Goal: Task Accomplishment & Management: Manage account settings

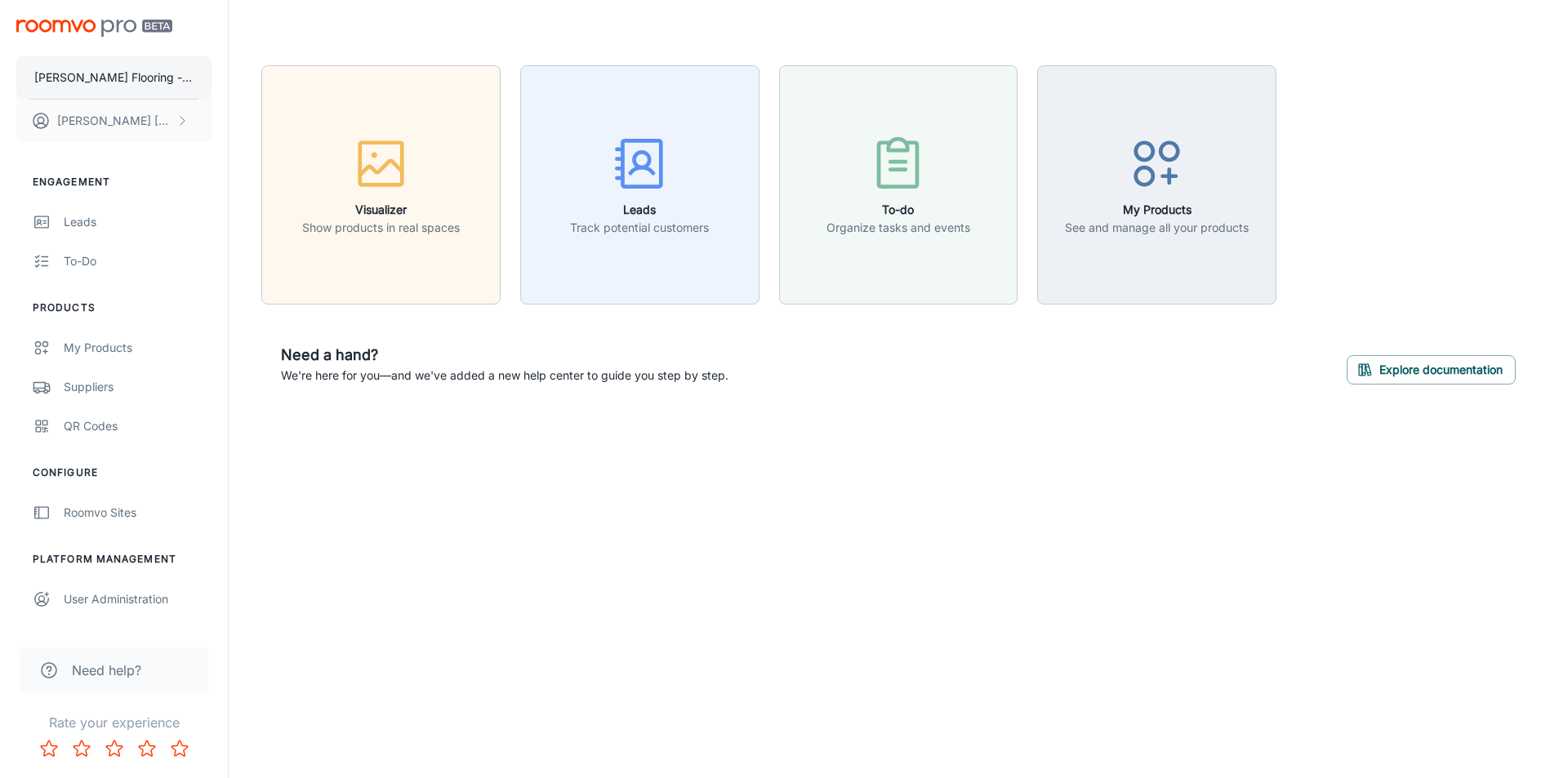
click at [96, 69] on p "[PERSON_NAME] Flooring - test site" at bounding box center [114, 77] width 159 height 18
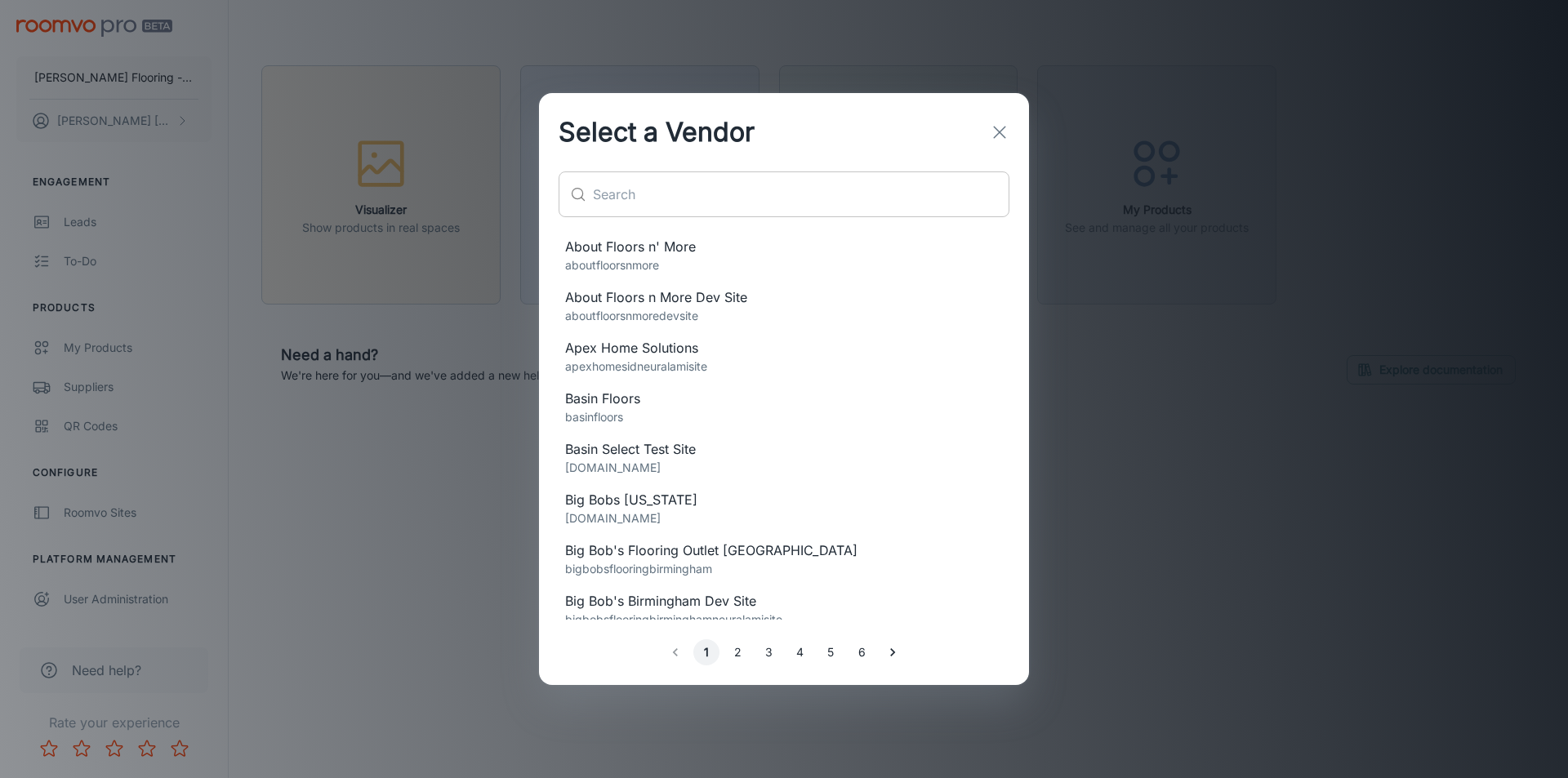
click at [655, 202] on input "text" at bounding box center [801, 194] width 417 height 45
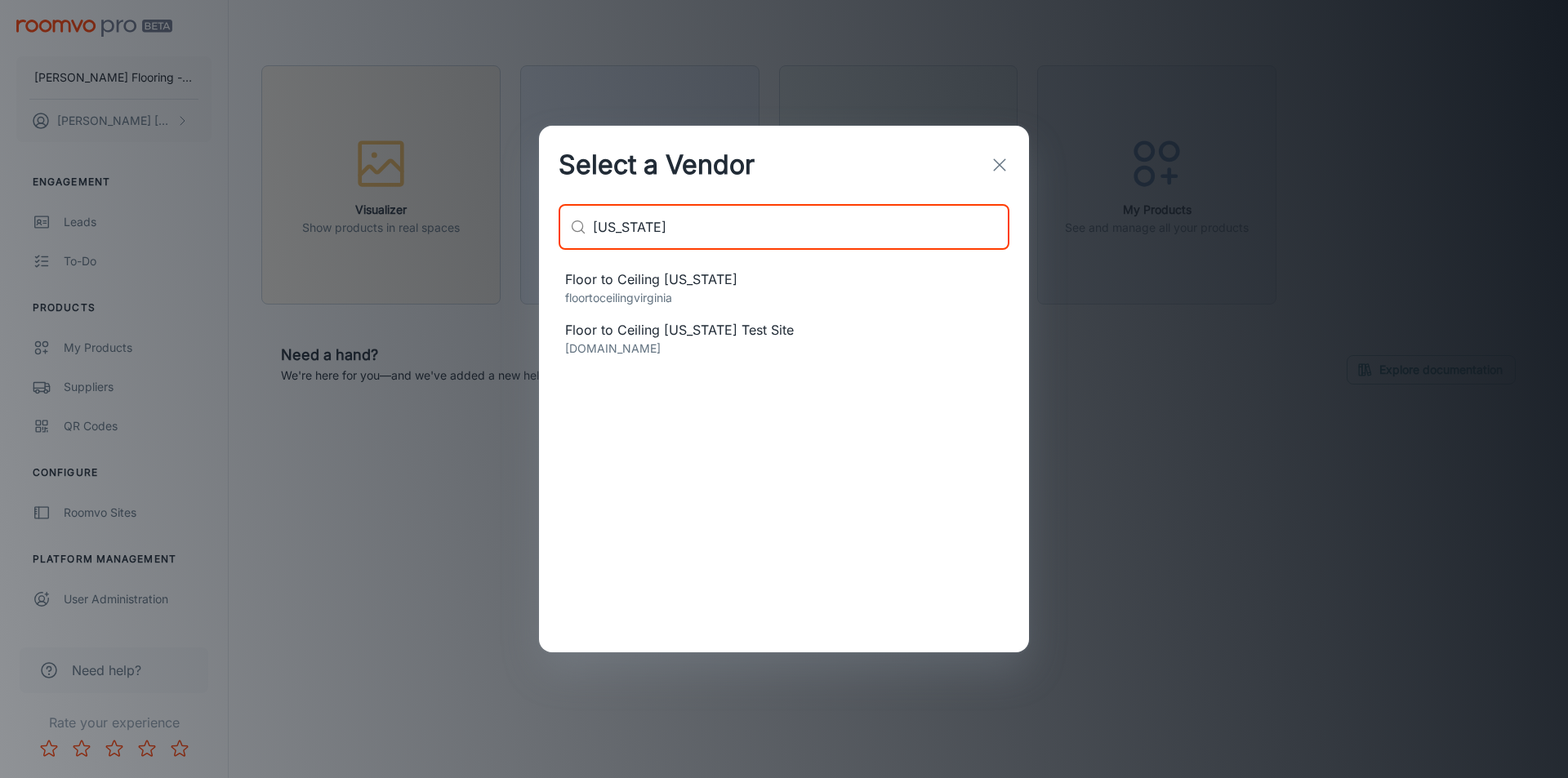
type input "[US_STATE]"
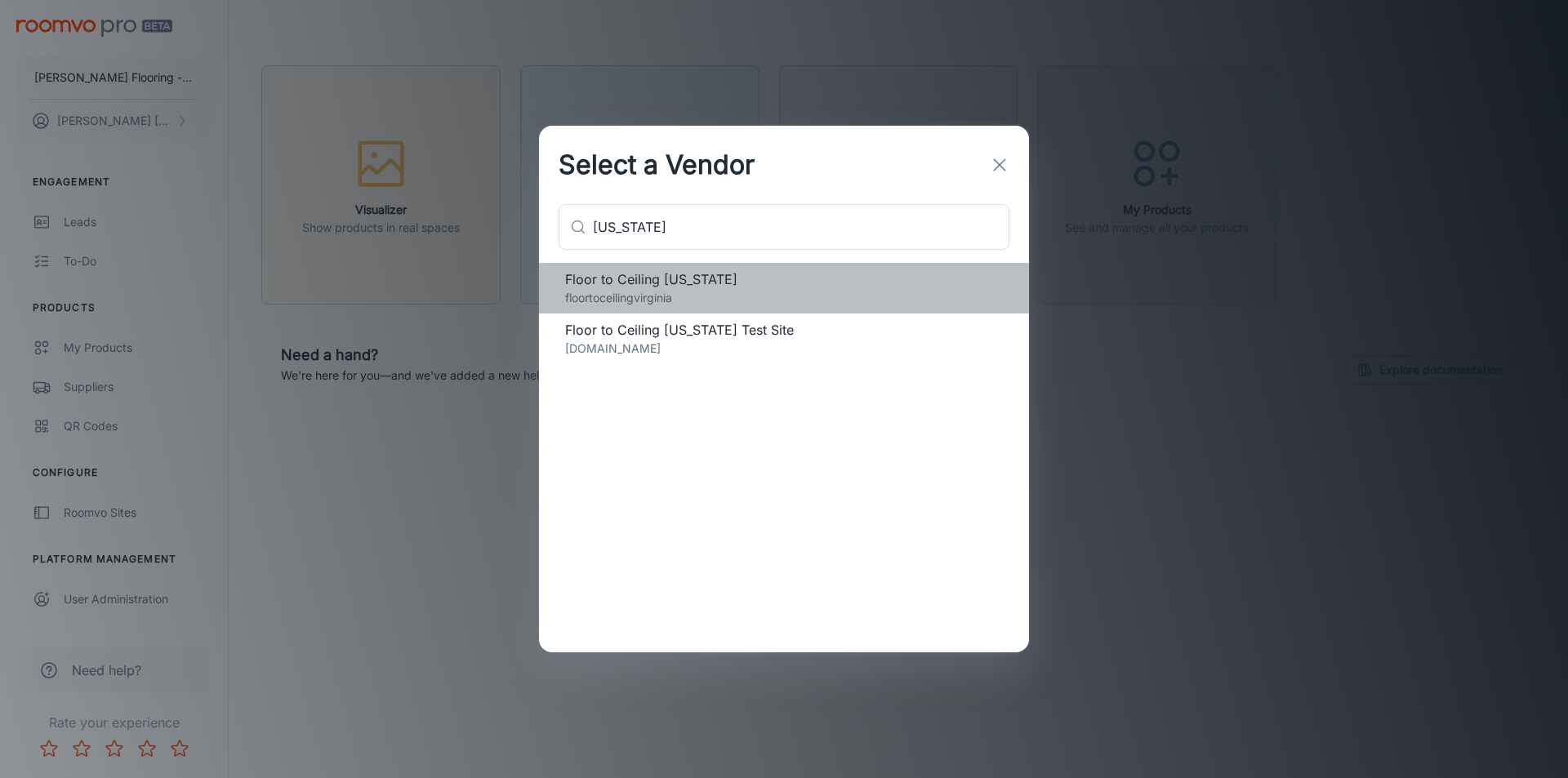
click at [733, 298] on p "floortoceilingvirginia" at bounding box center [784, 297] width 438 height 18
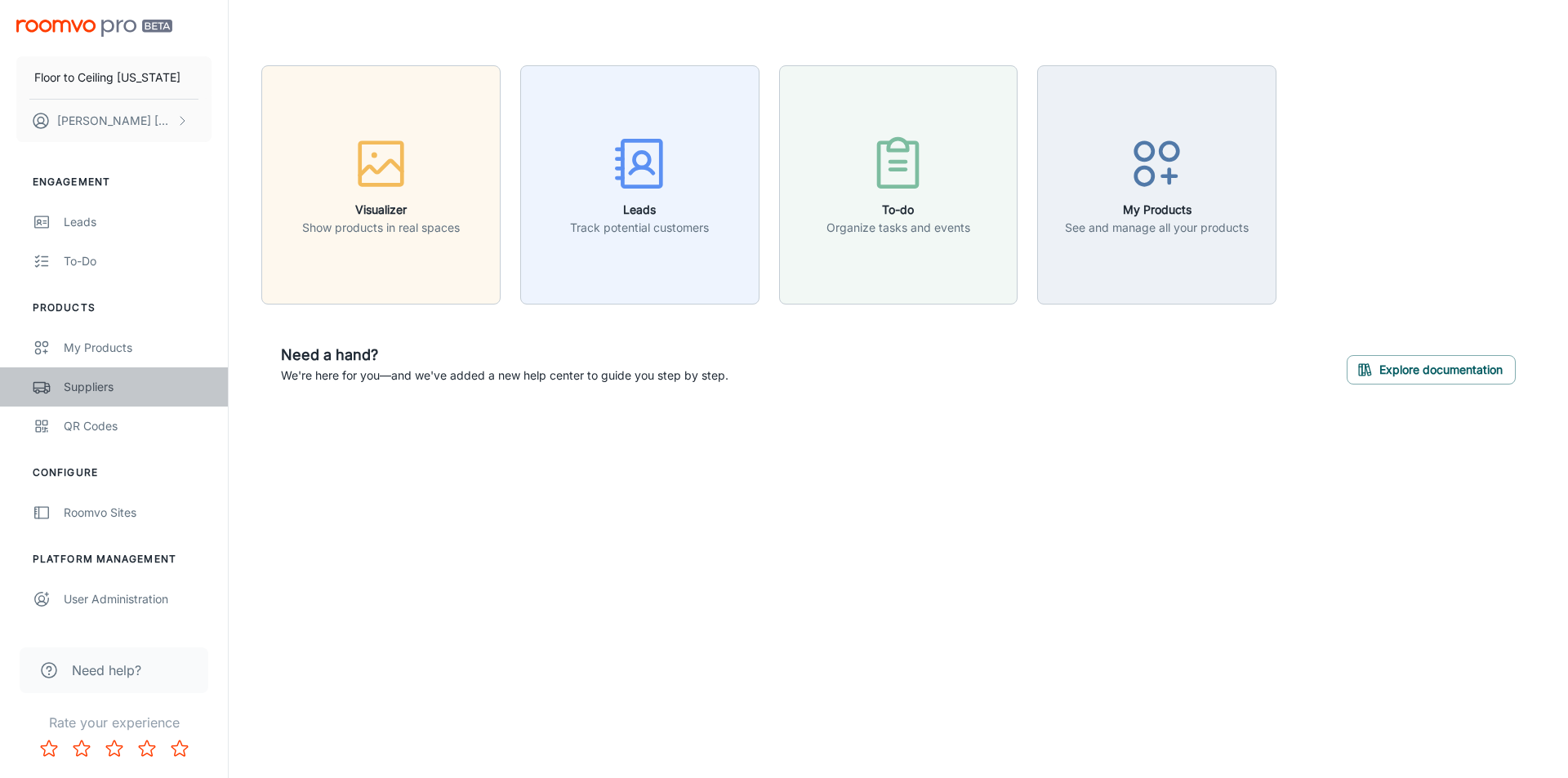
click at [107, 397] on link "Suppliers" at bounding box center [114, 387] width 228 height 39
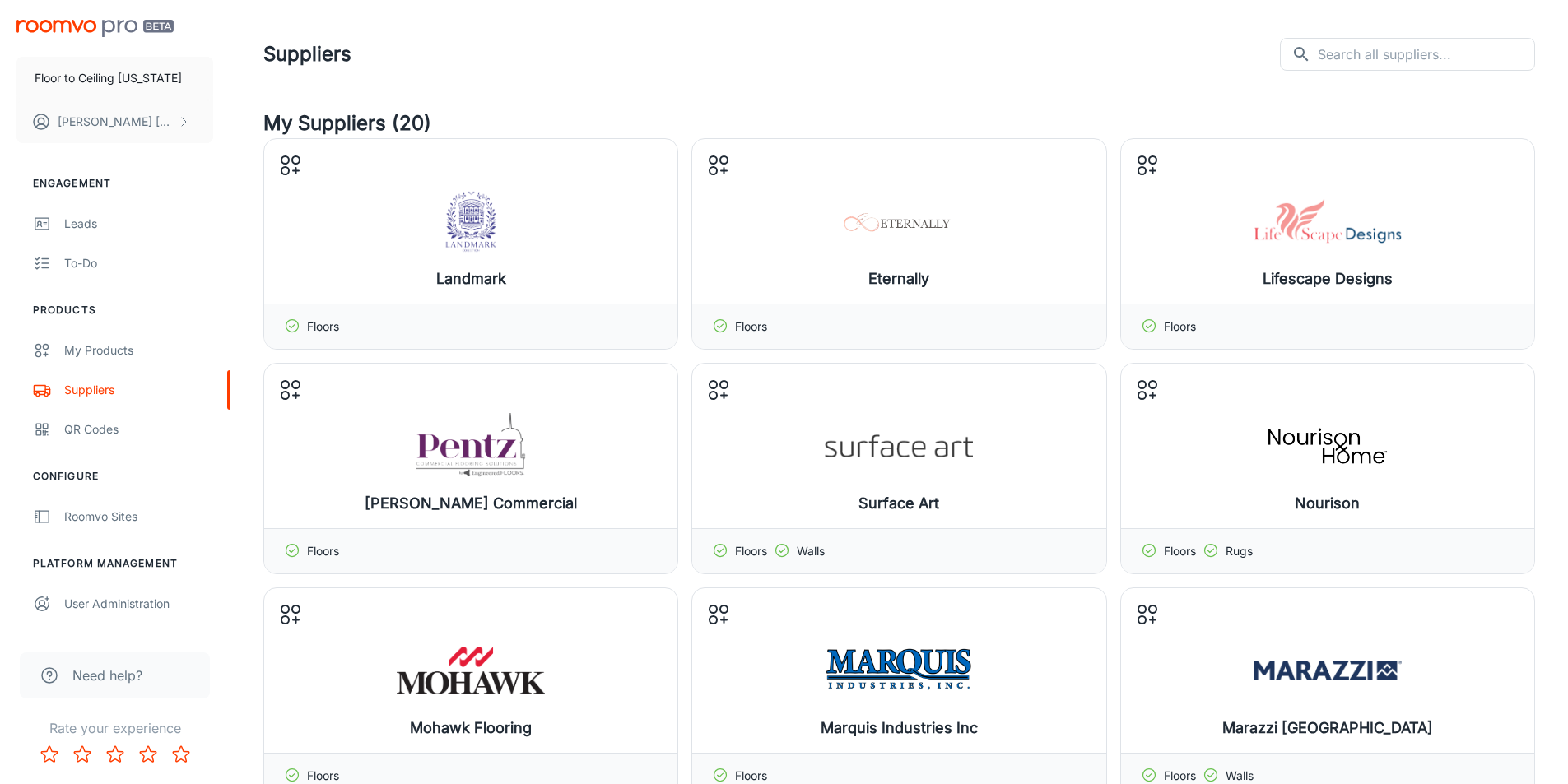
scroll to position [412, 0]
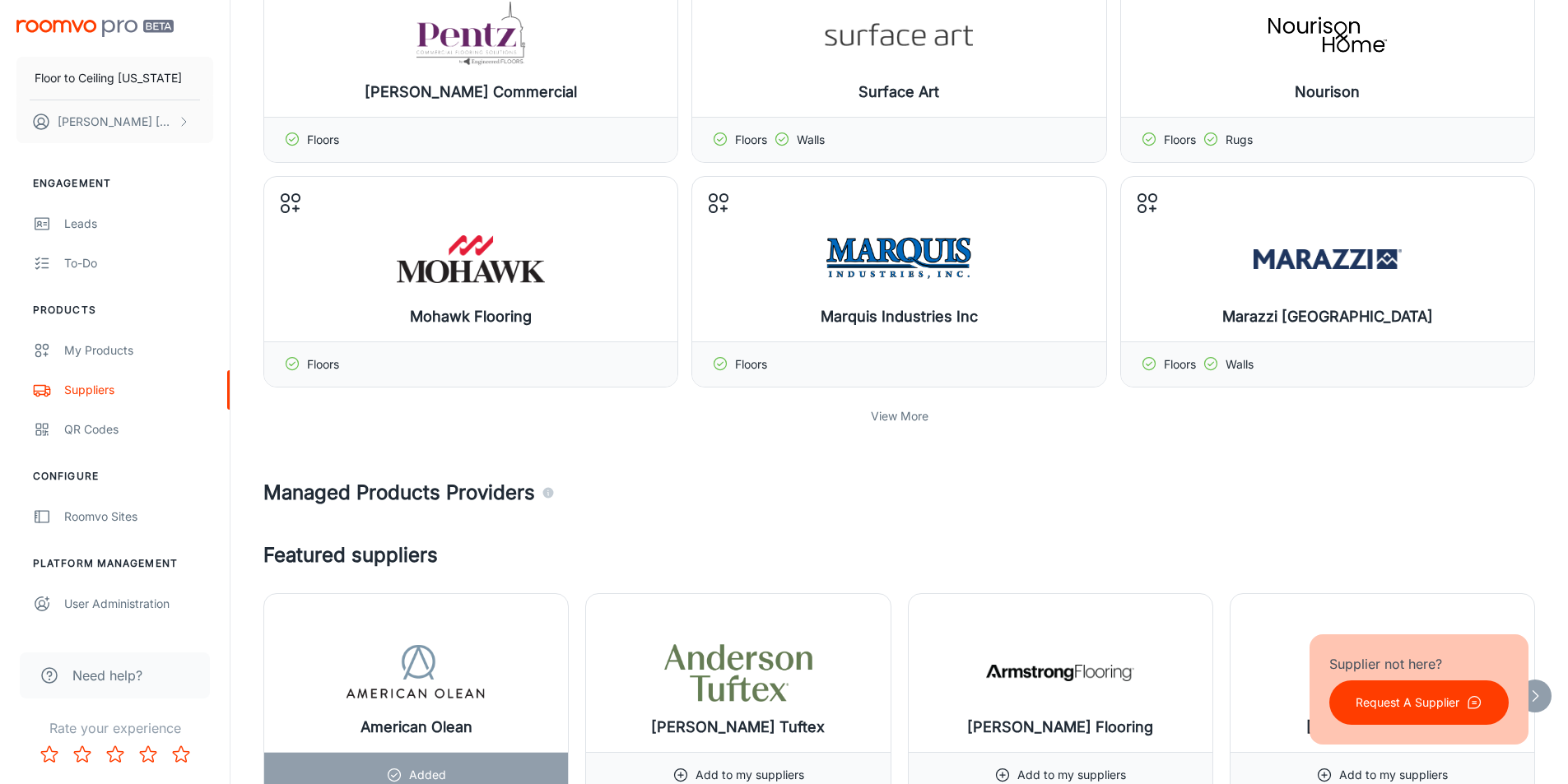
click at [908, 414] on p "View More" at bounding box center [900, 416] width 58 height 18
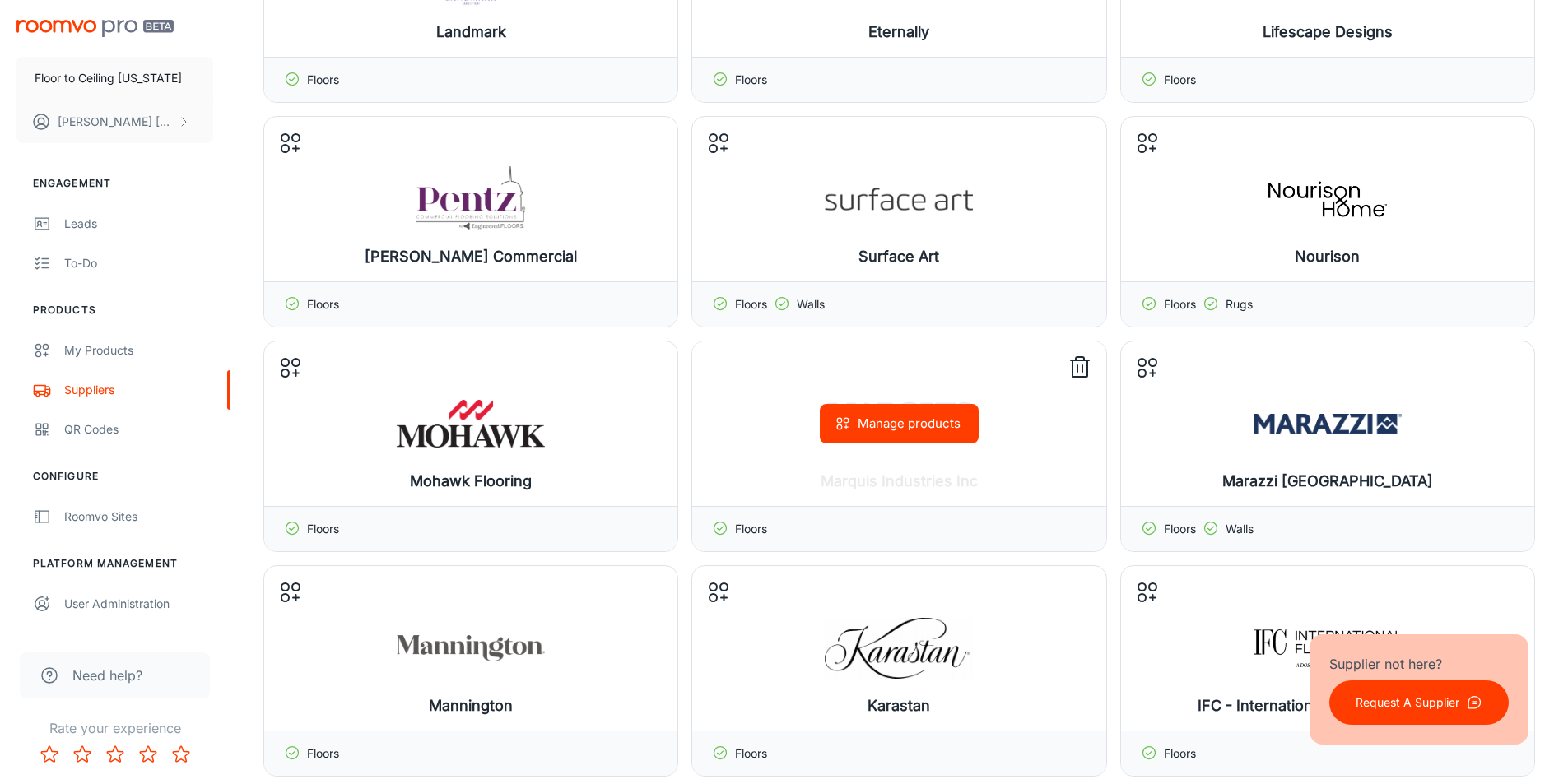
scroll to position [0, 0]
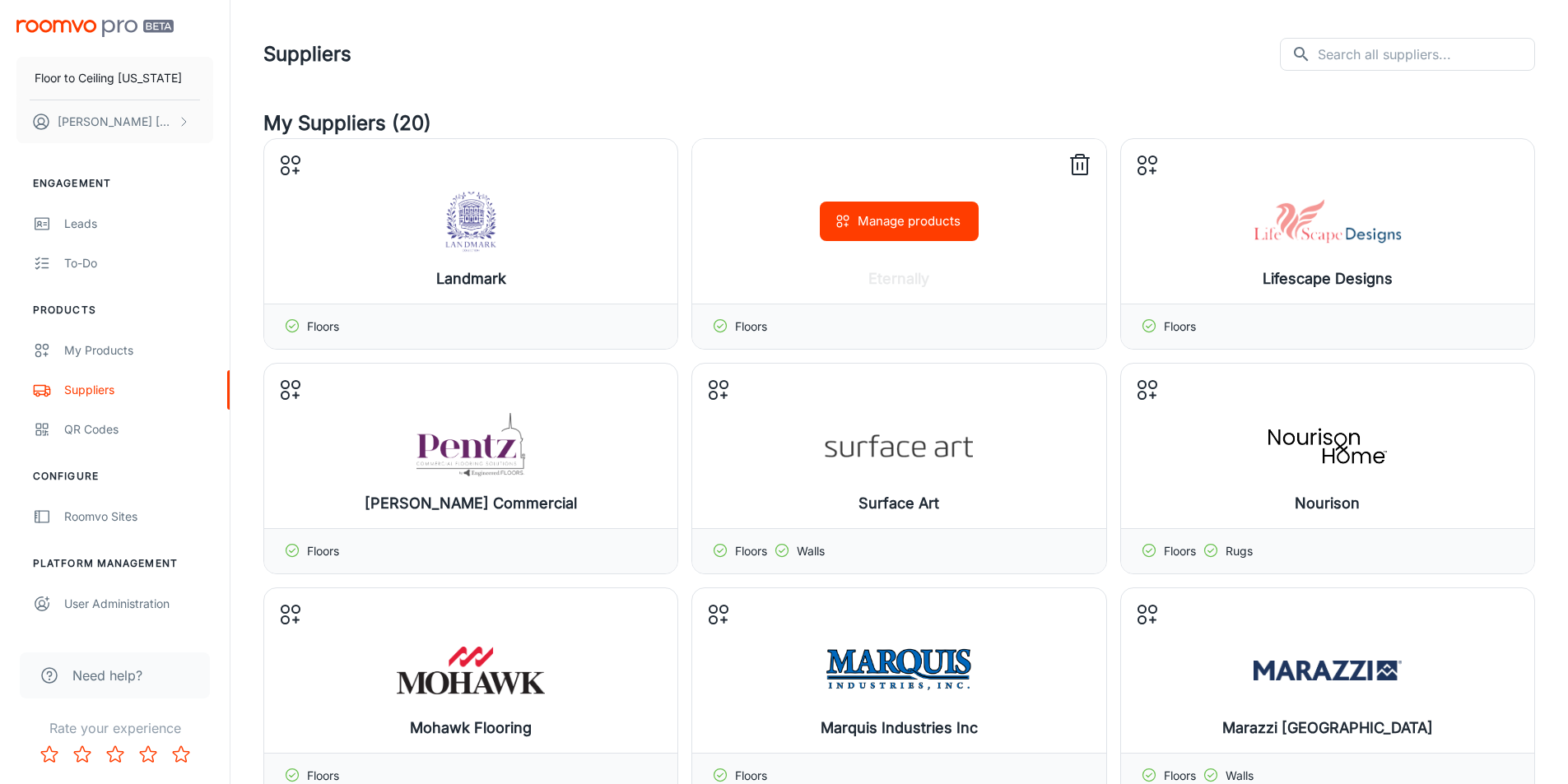
click at [1084, 160] on icon at bounding box center [1080, 165] width 26 height 26
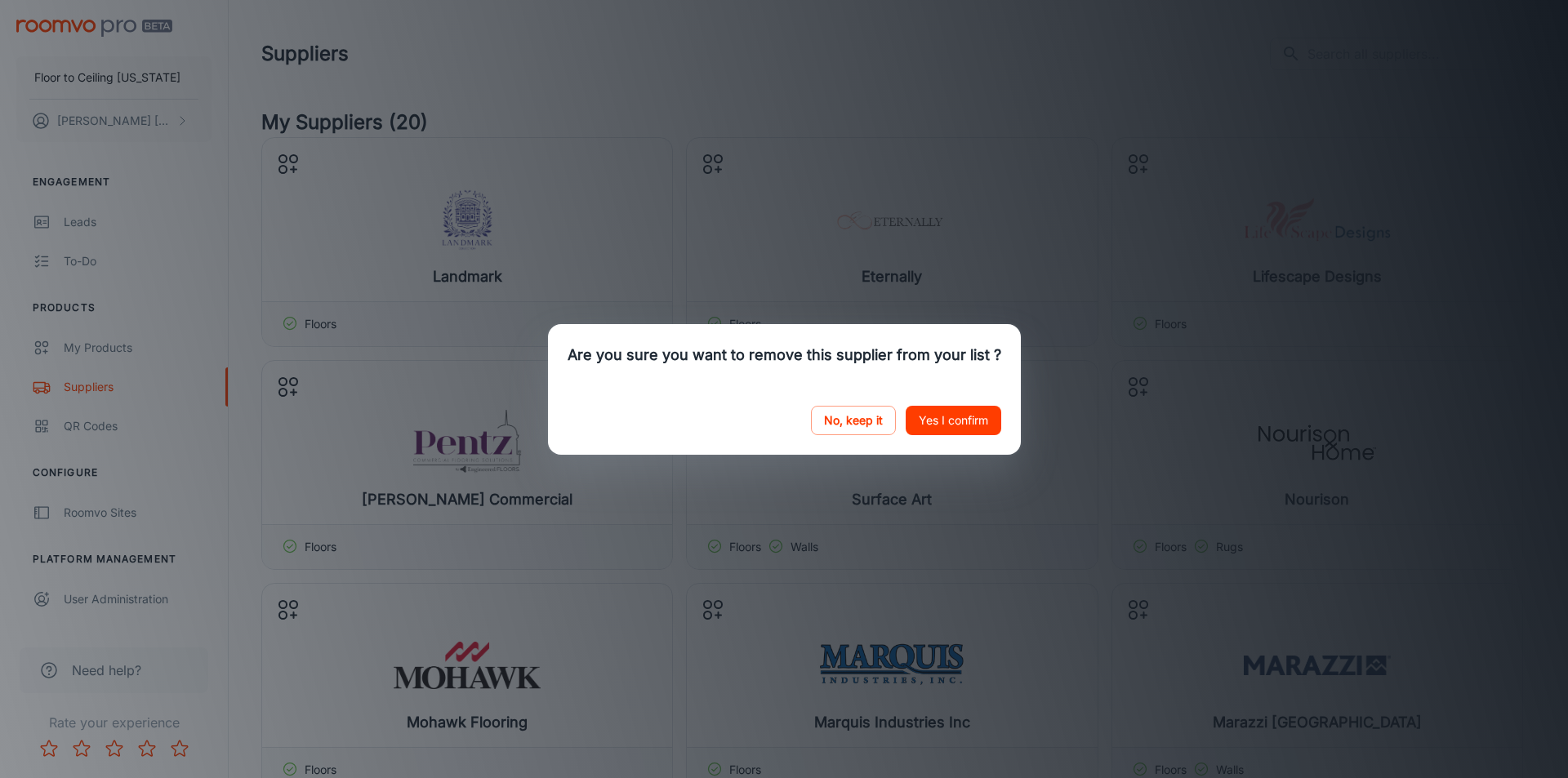
click at [944, 422] on button "Yes I confirm" at bounding box center [953, 420] width 95 height 30
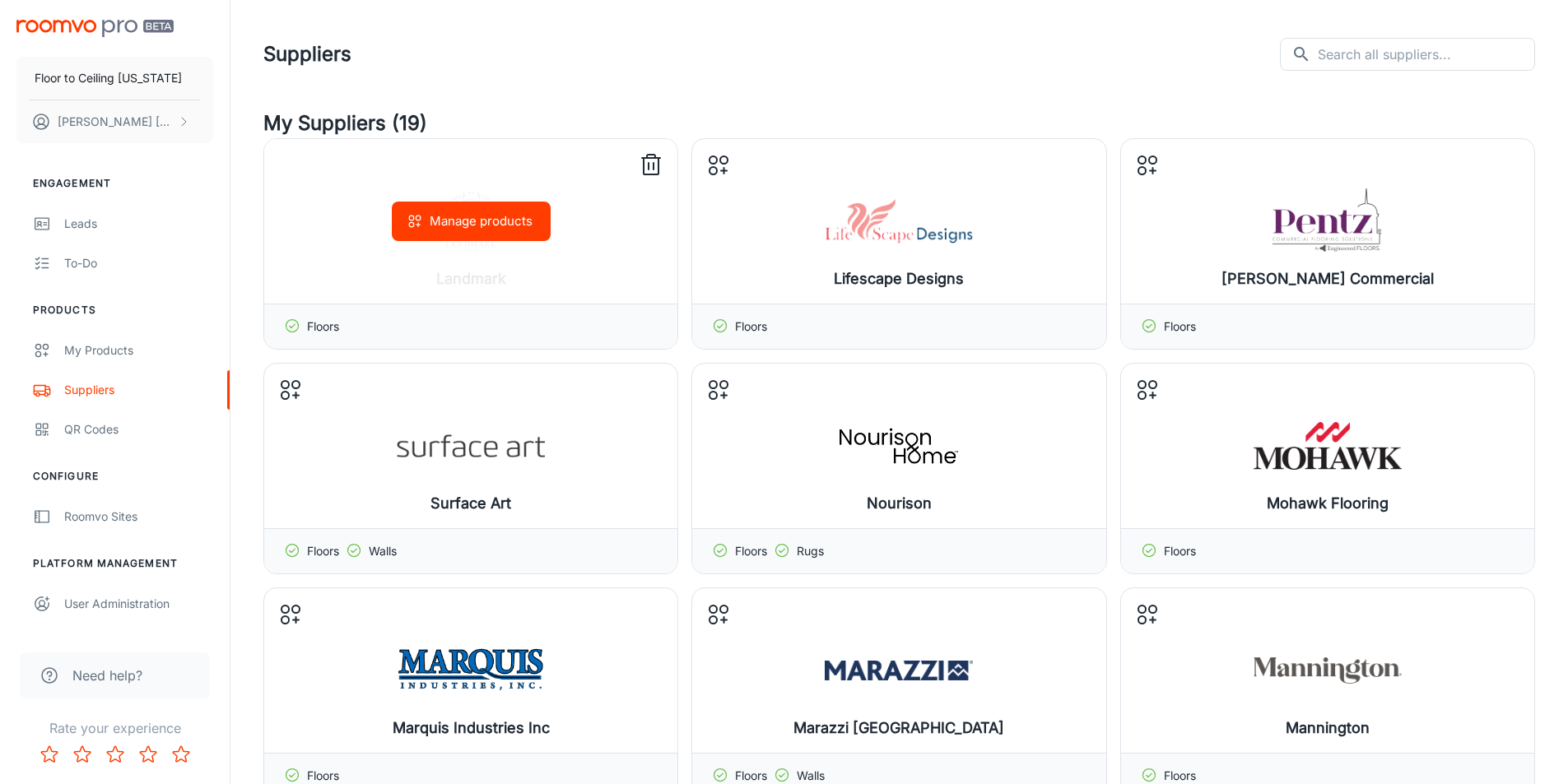
click at [660, 158] on line at bounding box center [651, 158] width 18 height 0
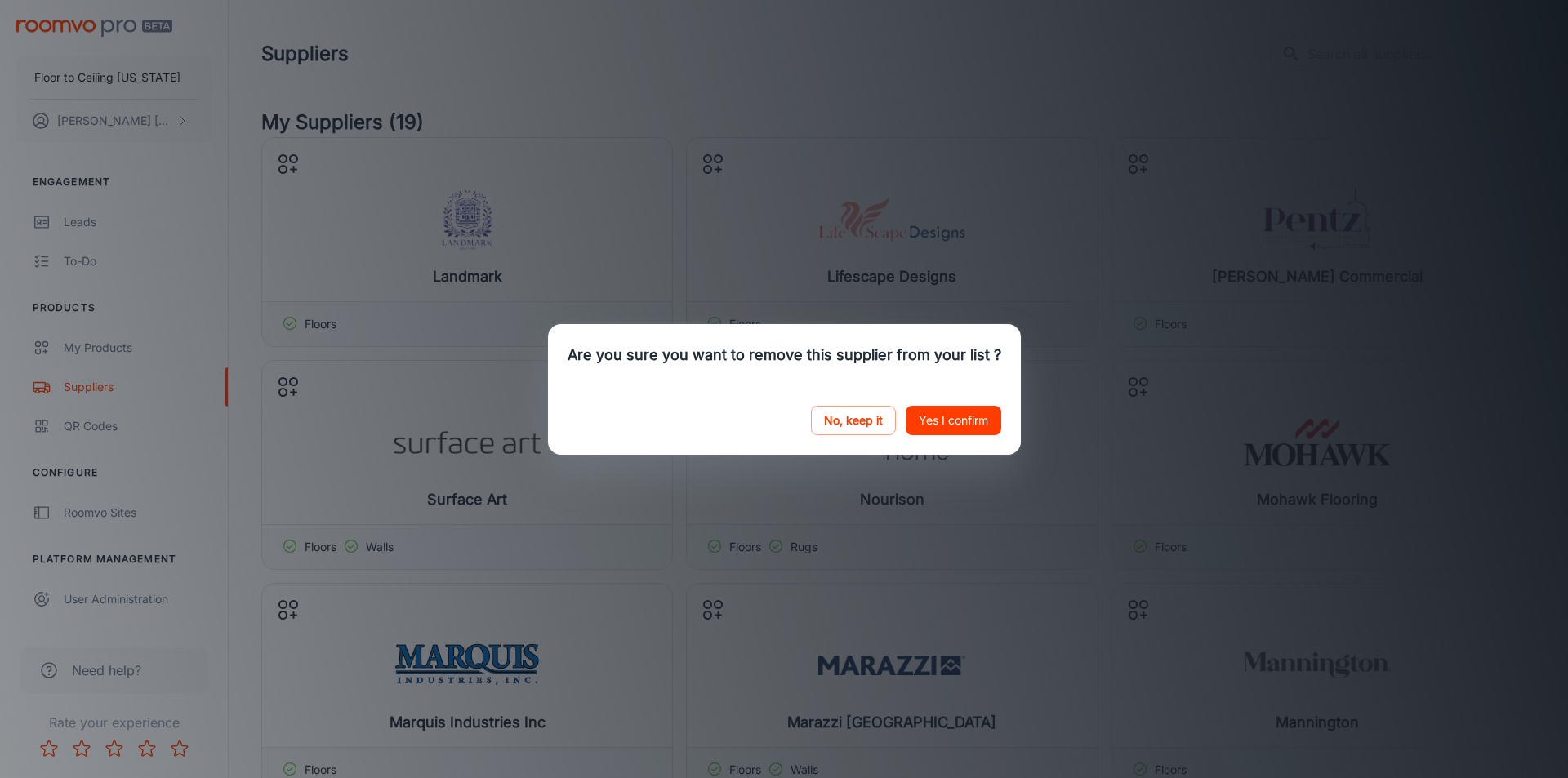
click at [978, 413] on button "Yes I confirm" at bounding box center [953, 420] width 95 height 30
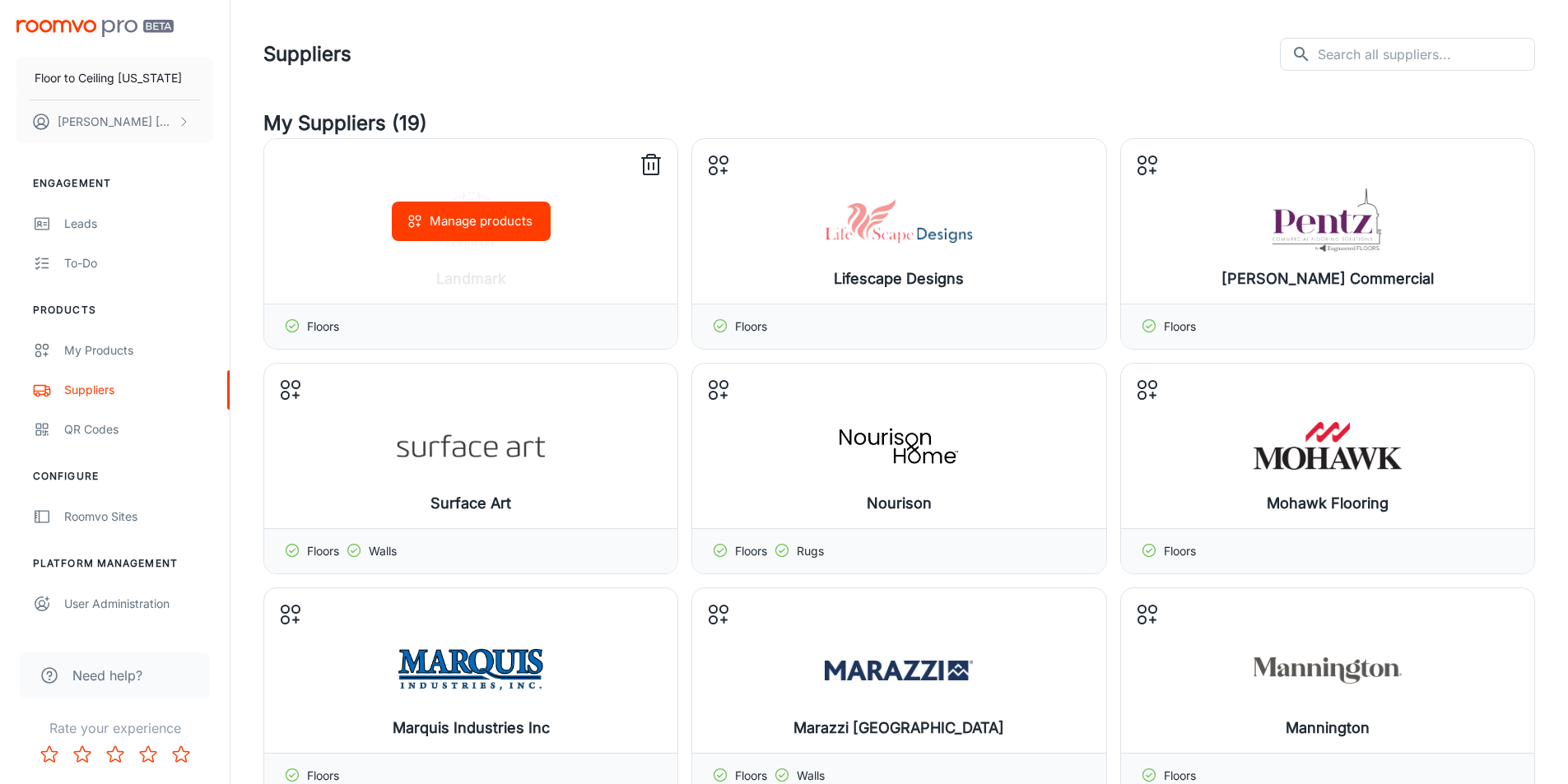
click at [658, 162] on icon at bounding box center [651, 166] width 15 height 17
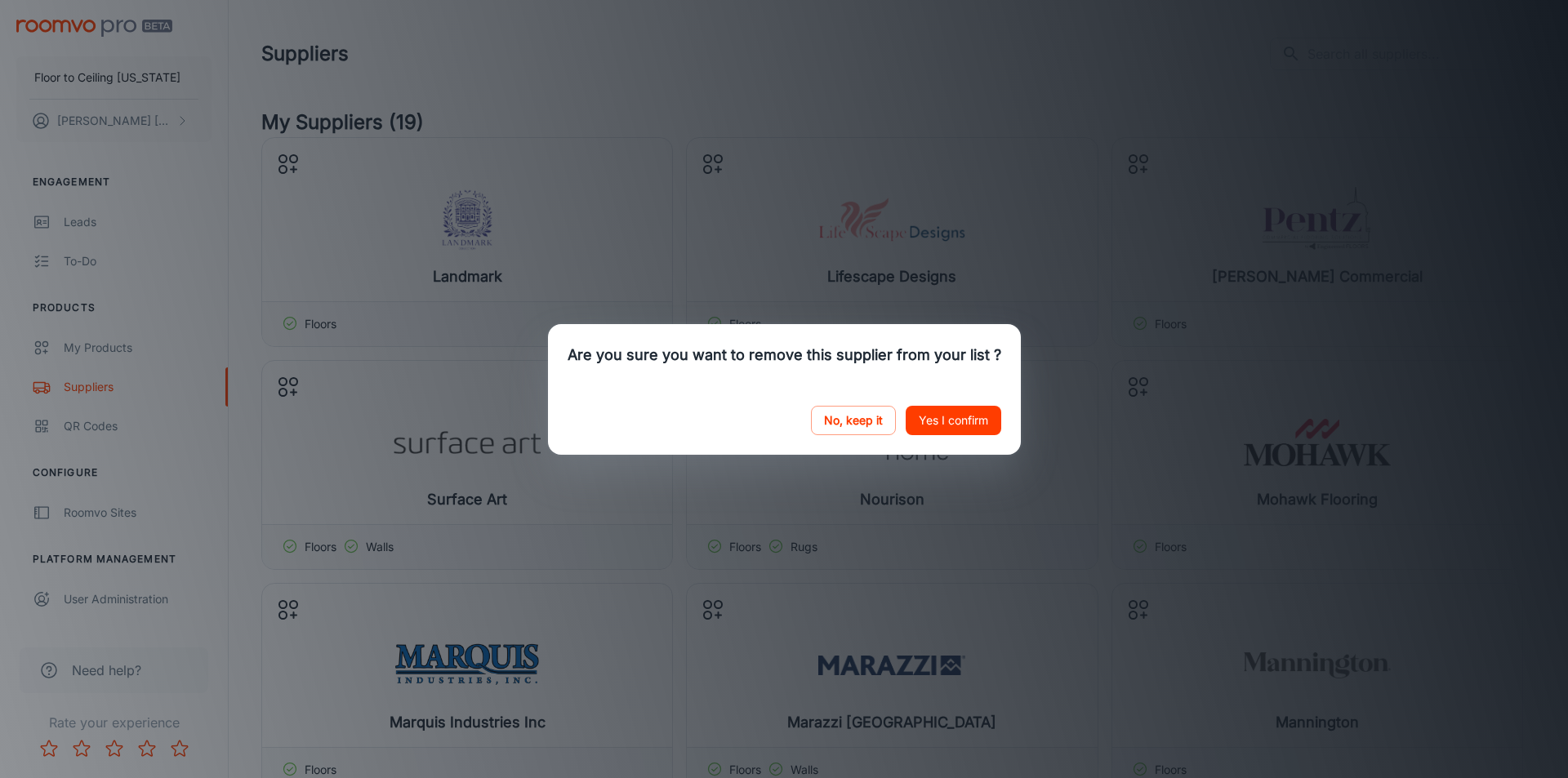
click at [957, 408] on button "Yes I confirm" at bounding box center [953, 420] width 95 height 30
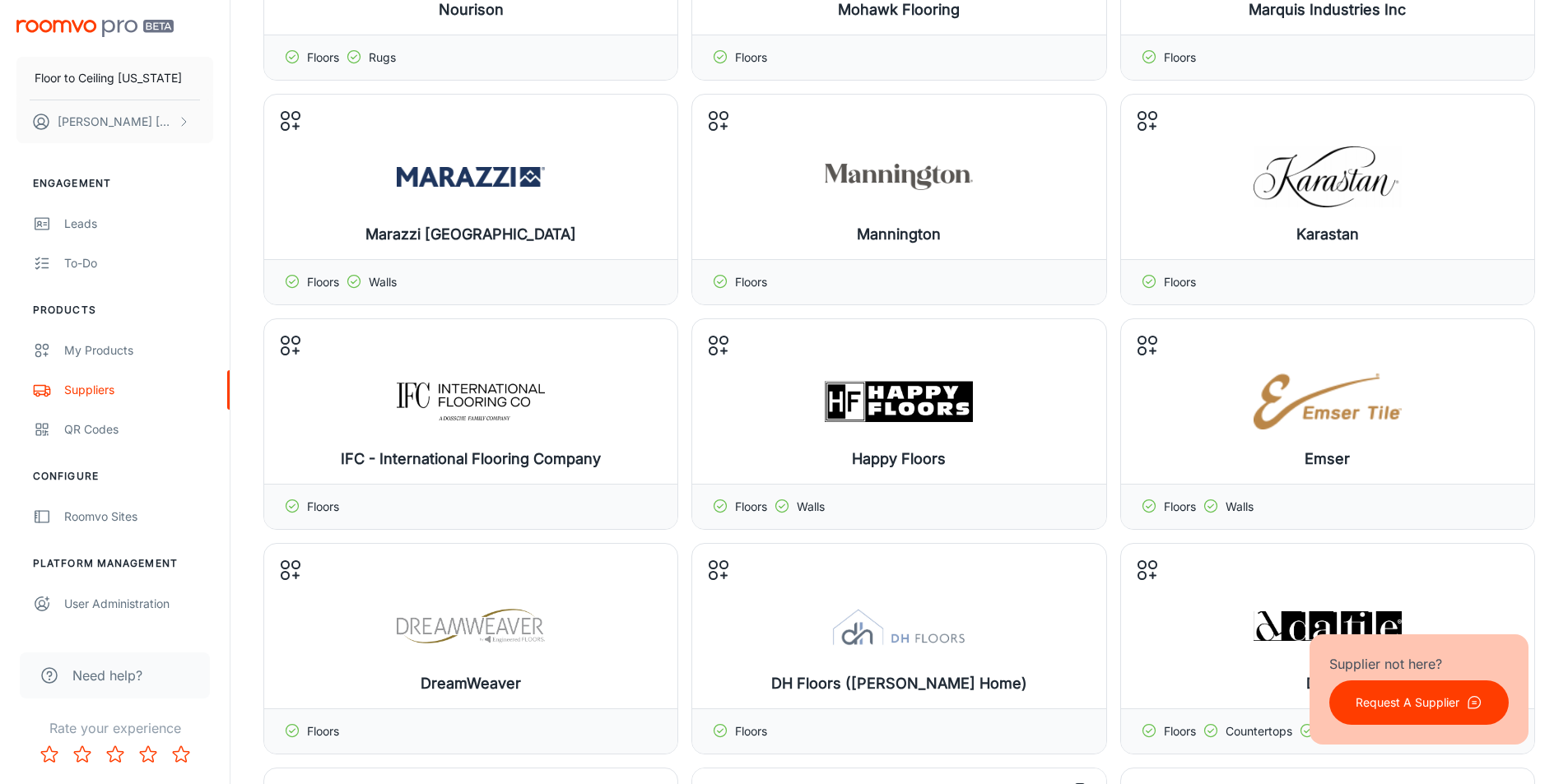
scroll to position [823, 0]
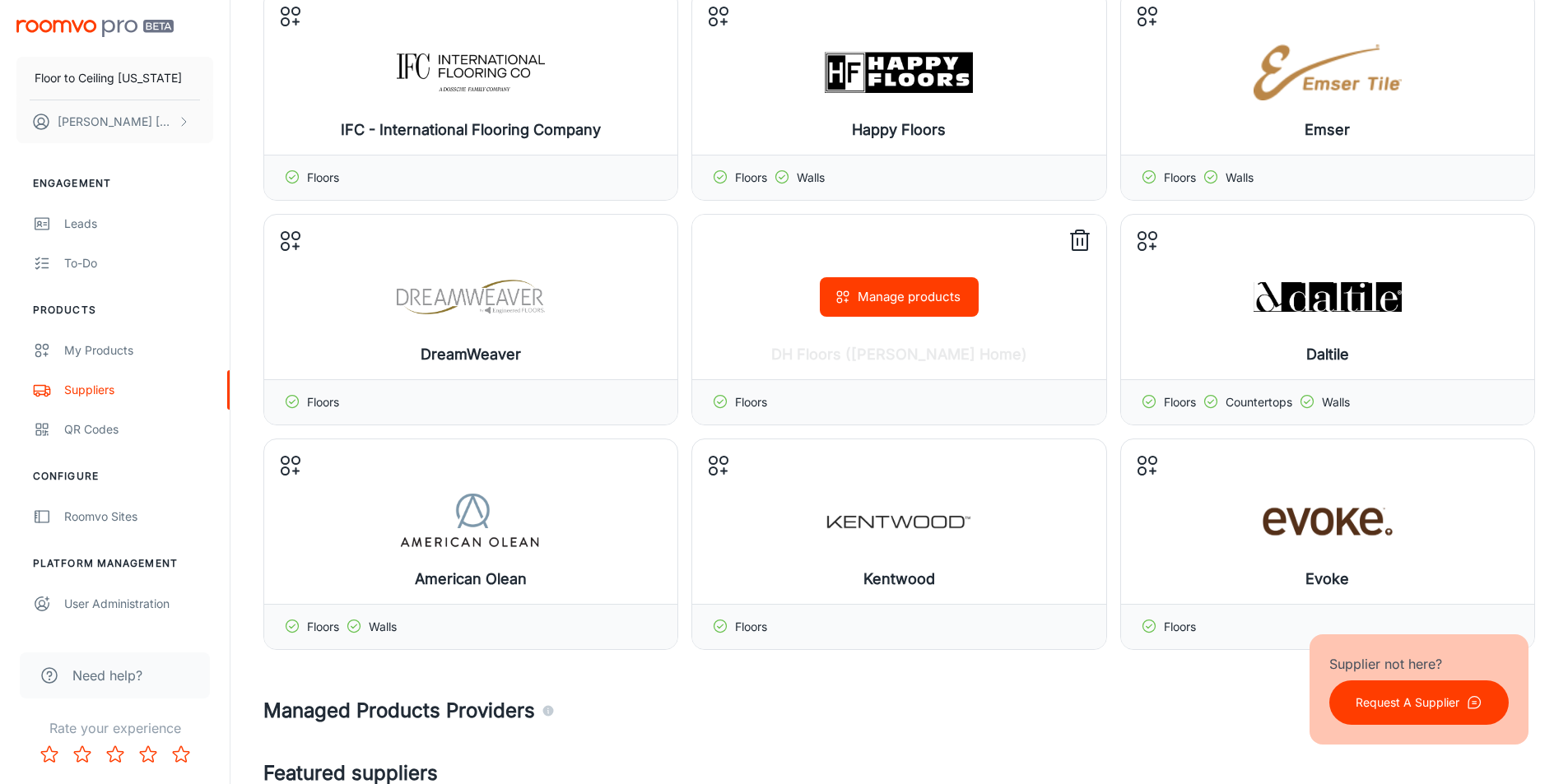
click at [1079, 236] on icon at bounding box center [1080, 241] width 26 height 26
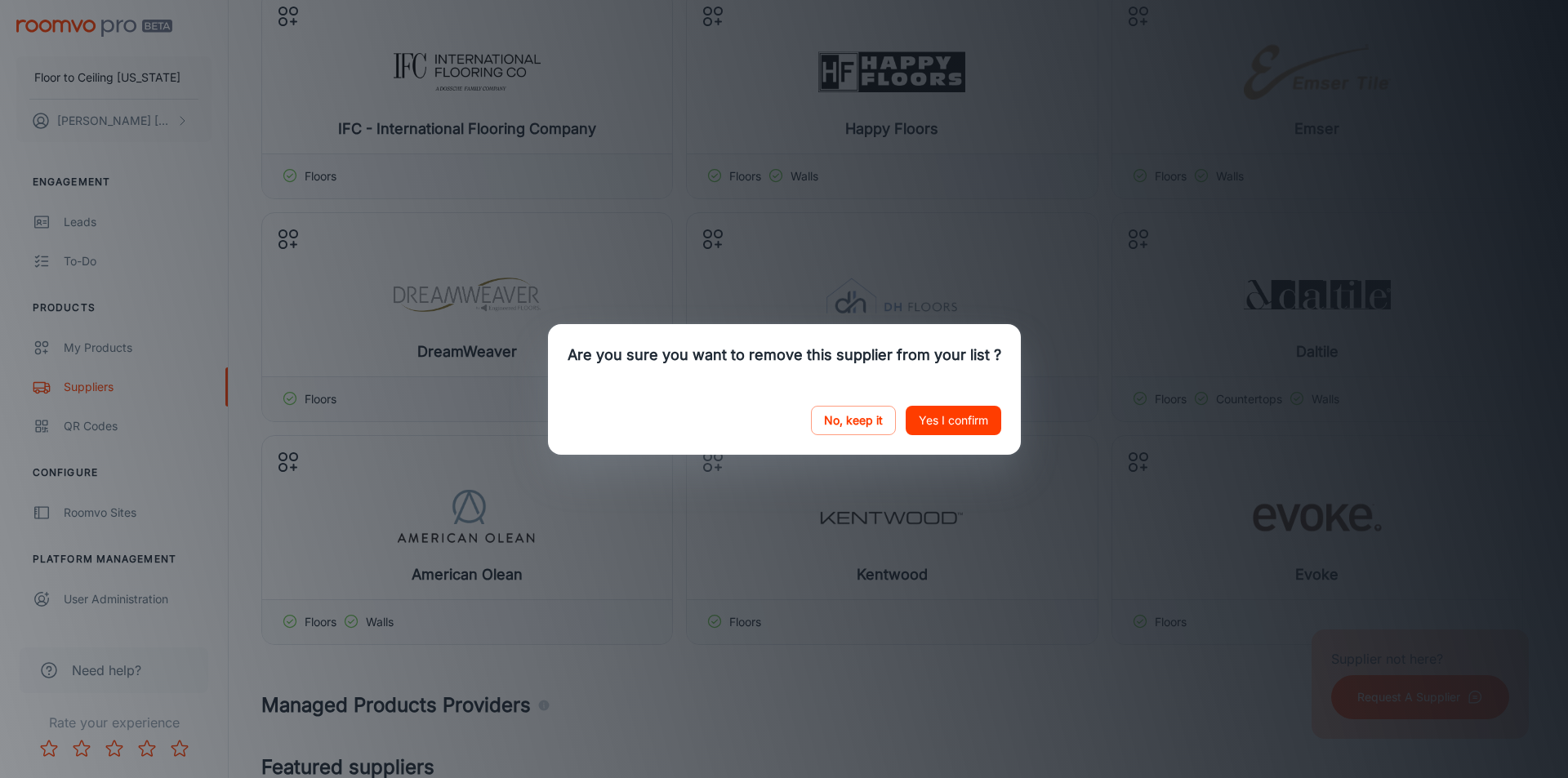
click at [950, 423] on button "Yes I confirm" at bounding box center [953, 420] width 95 height 30
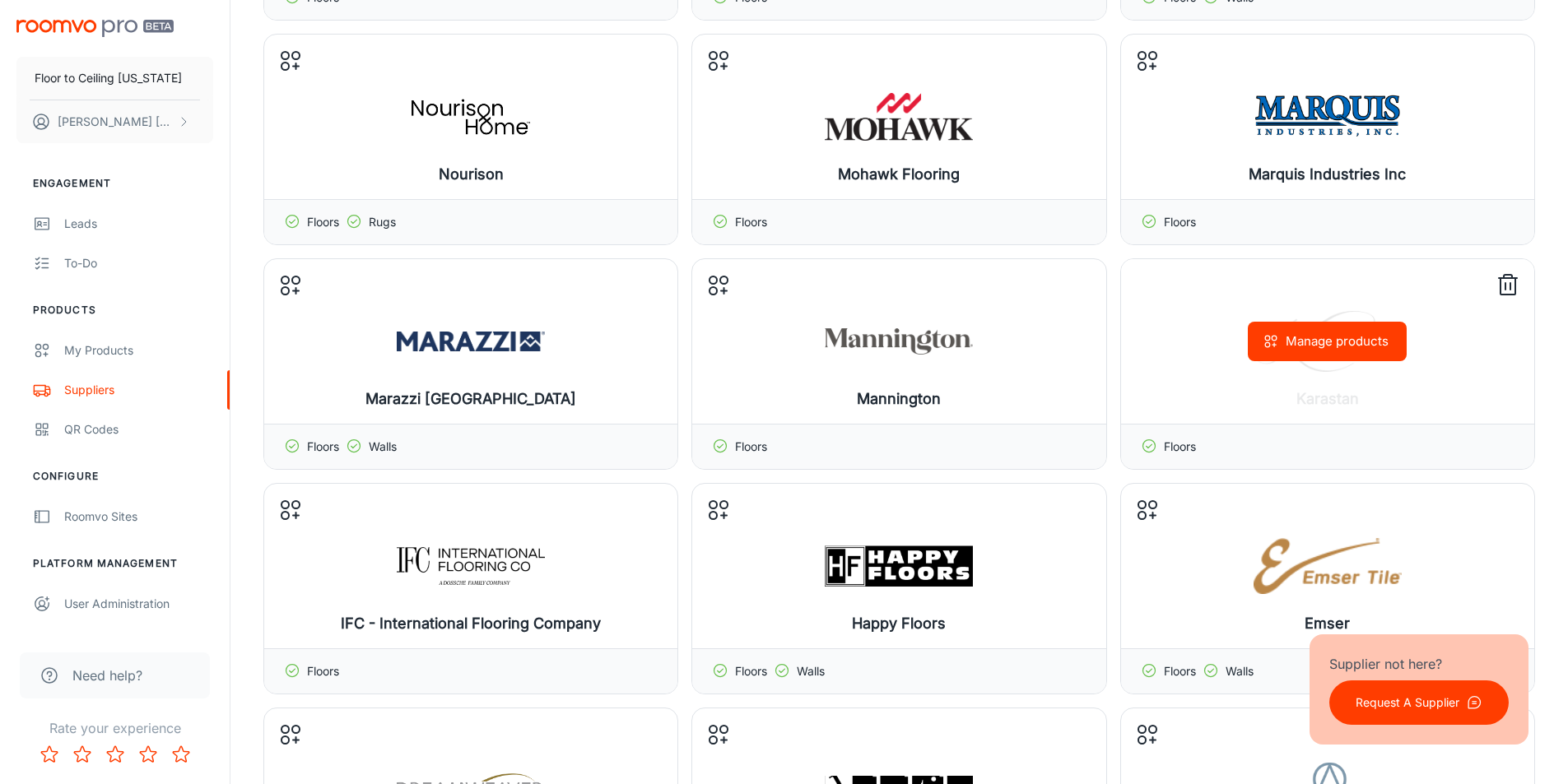
scroll to position [0, 0]
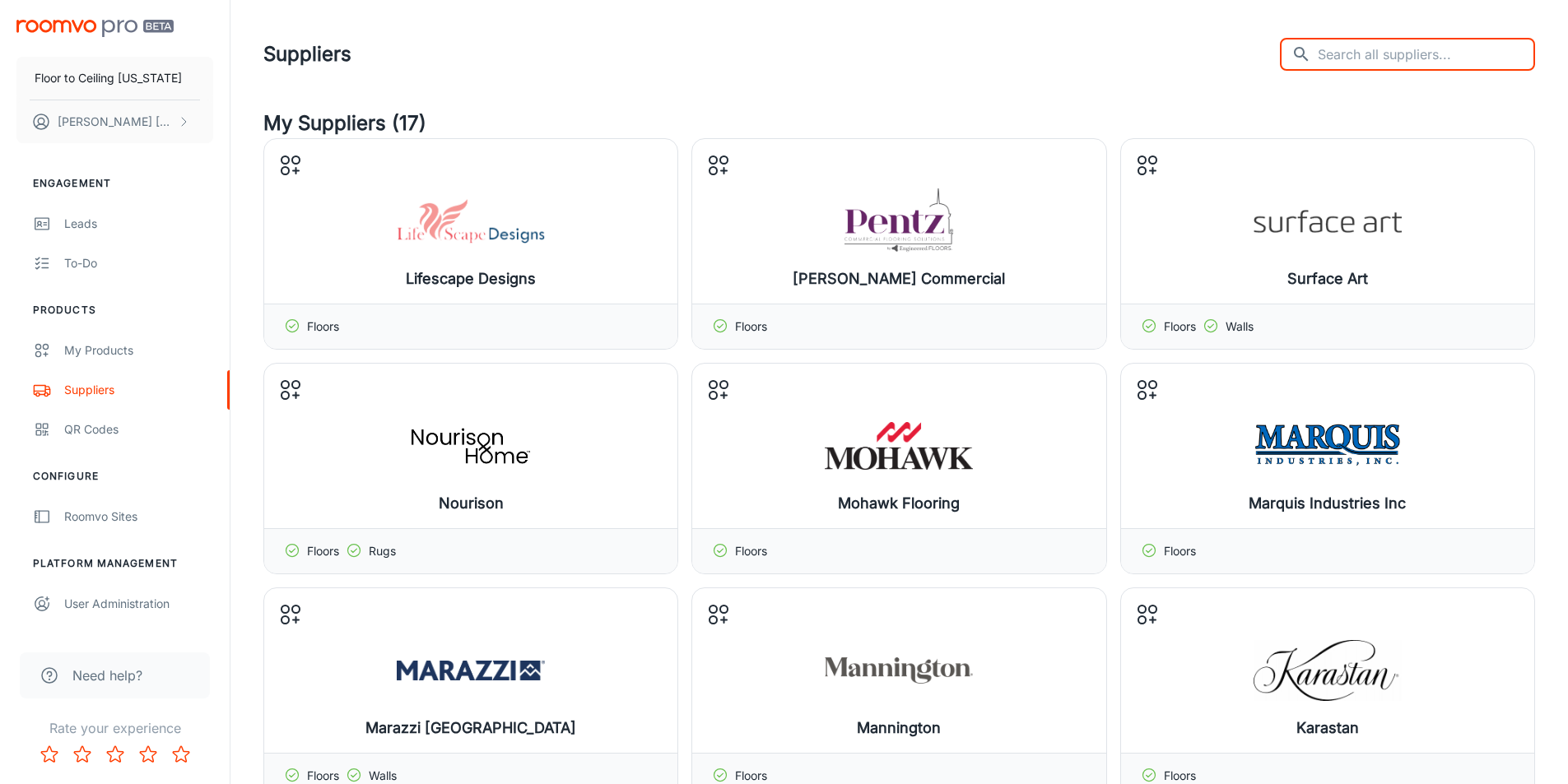
click at [1422, 58] on input "text" at bounding box center [1426, 54] width 217 height 33
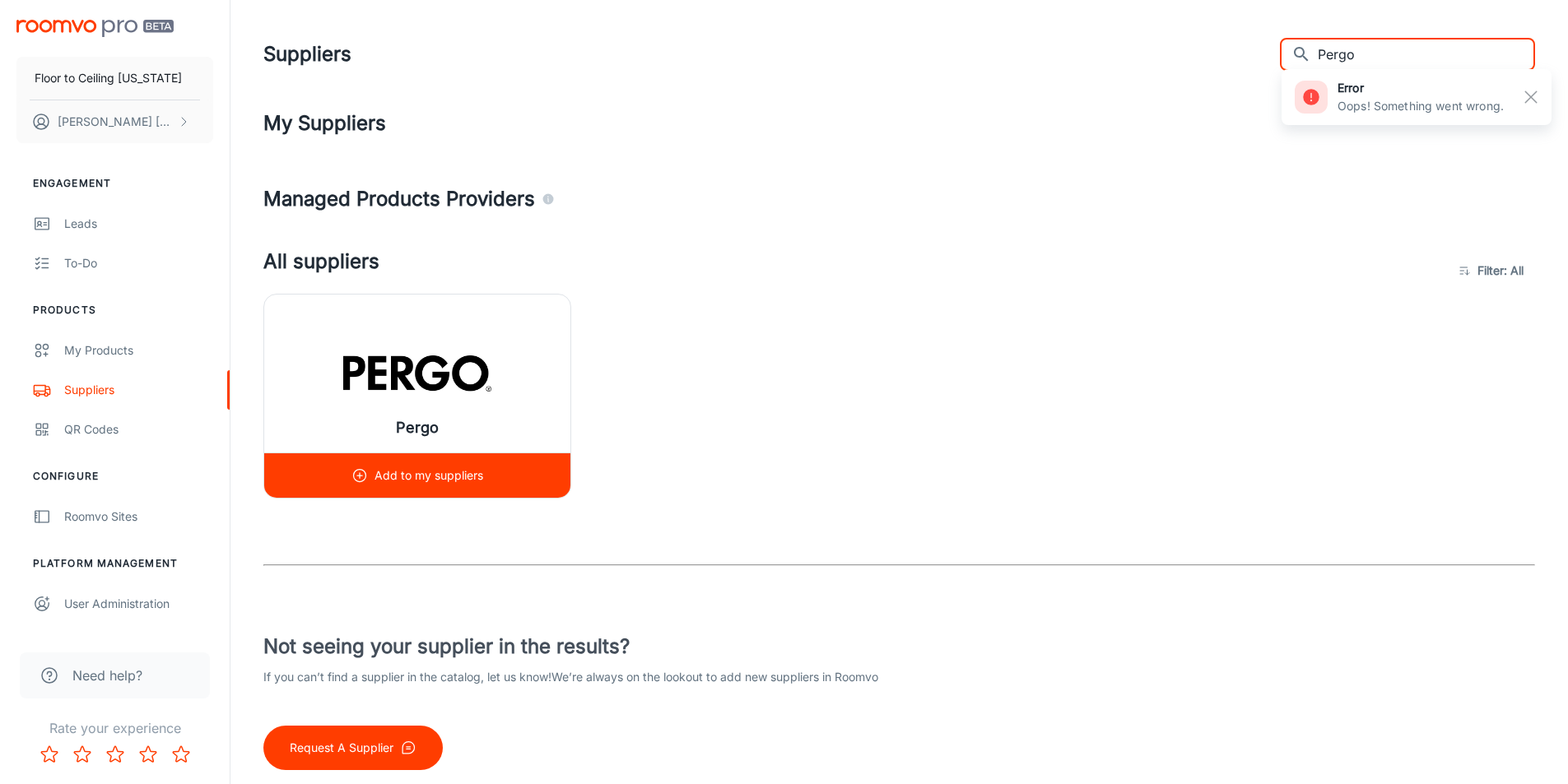
click at [417, 368] on img at bounding box center [417, 373] width 148 height 66
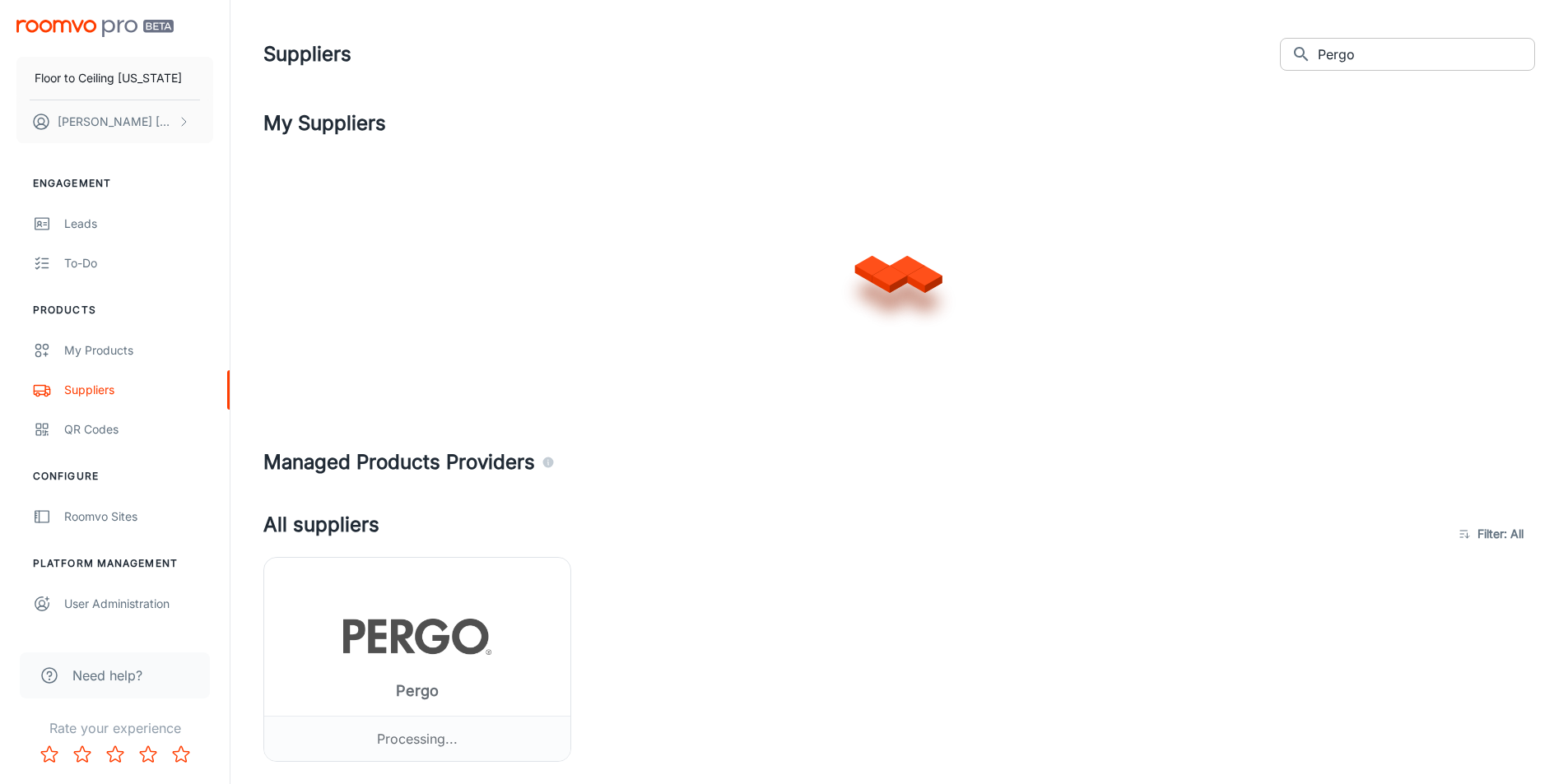
click at [1364, 56] on input "Pergo" at bounding box center [1426, 54] width 217 height 33
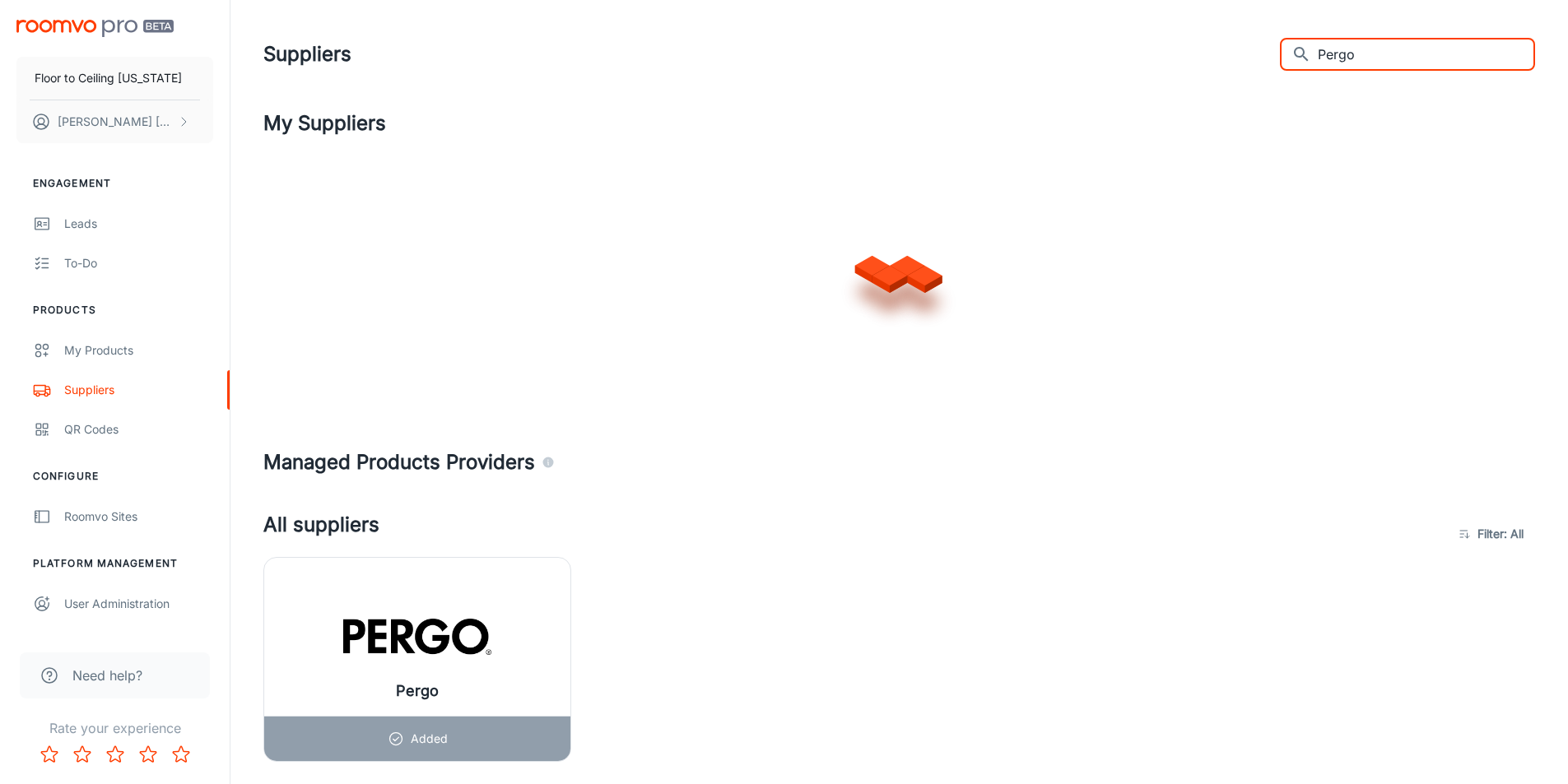
drag, startPoint x: 1364, startPoint y: 56, endPoint x: 1435, endPoint y: 58, distance: 71.0
click at [1365, 56] on input "Pergo" at bounding box center [1426, 54] width 217 height 33
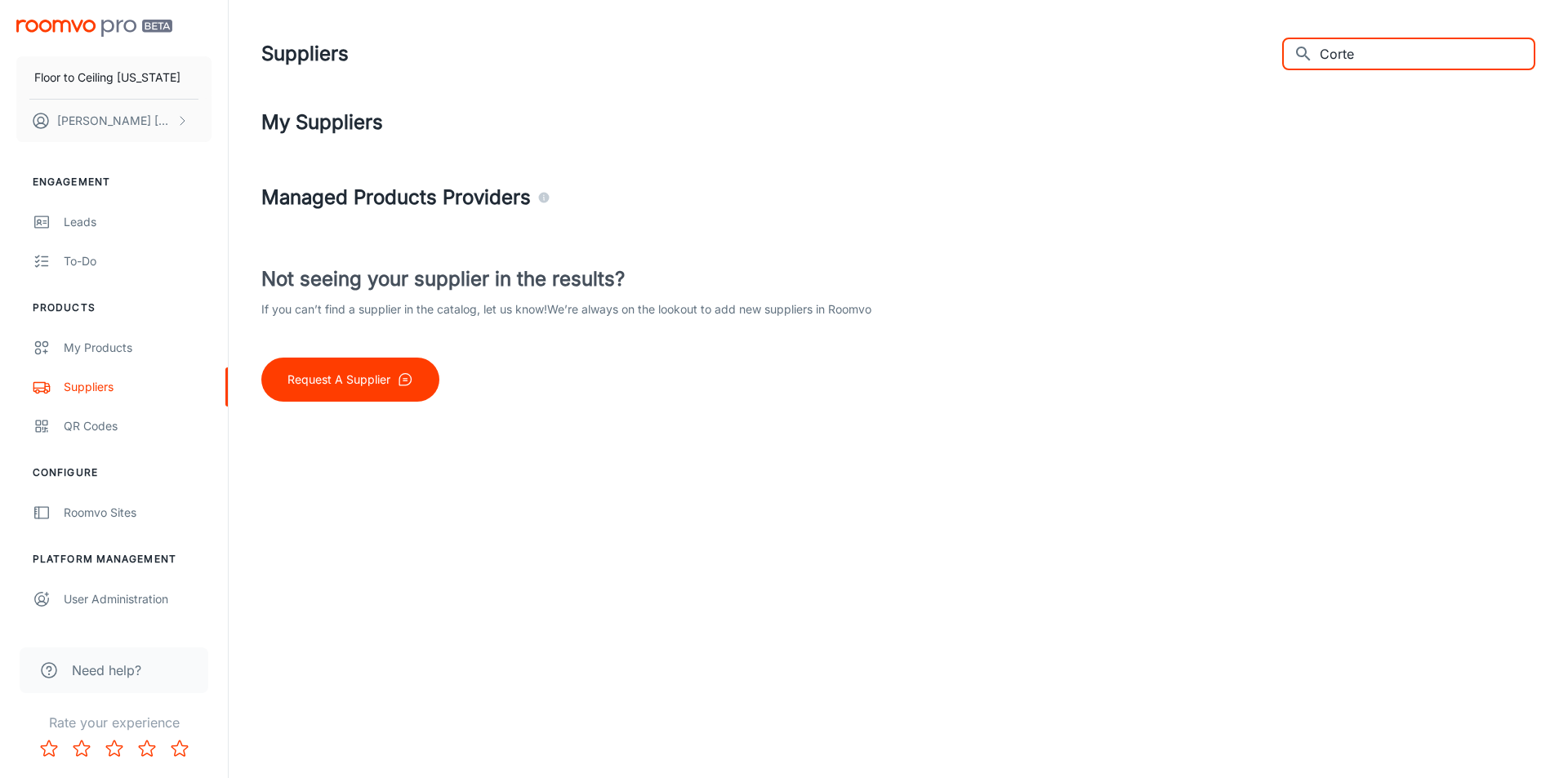
click at [1379, 55] on input "Corte" at bounding box center [1427, 54] width 216 height 32
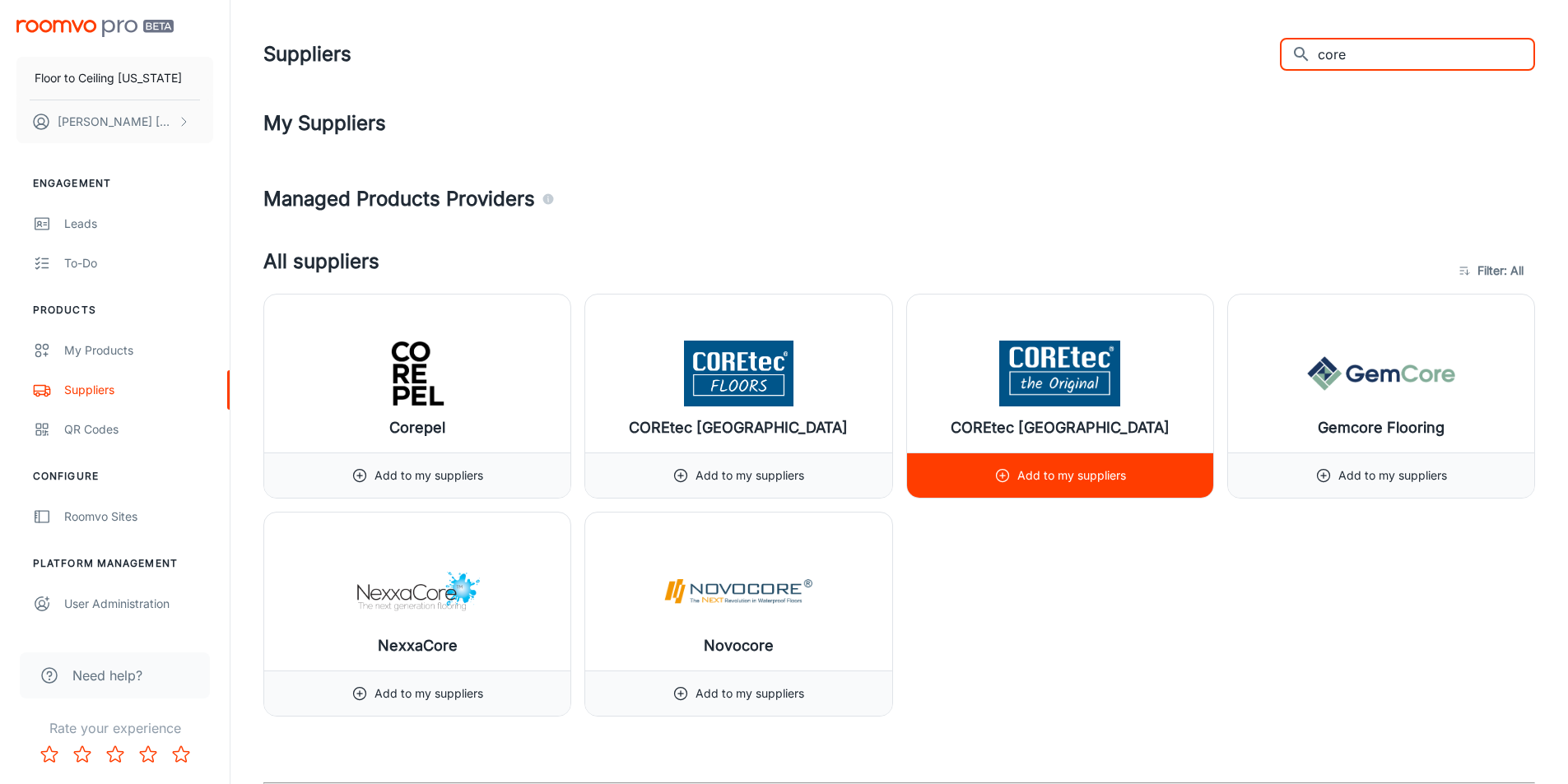
type input "core"
click at [1073, 394] on img at bounding box center [1059, 373] width 148 height 66
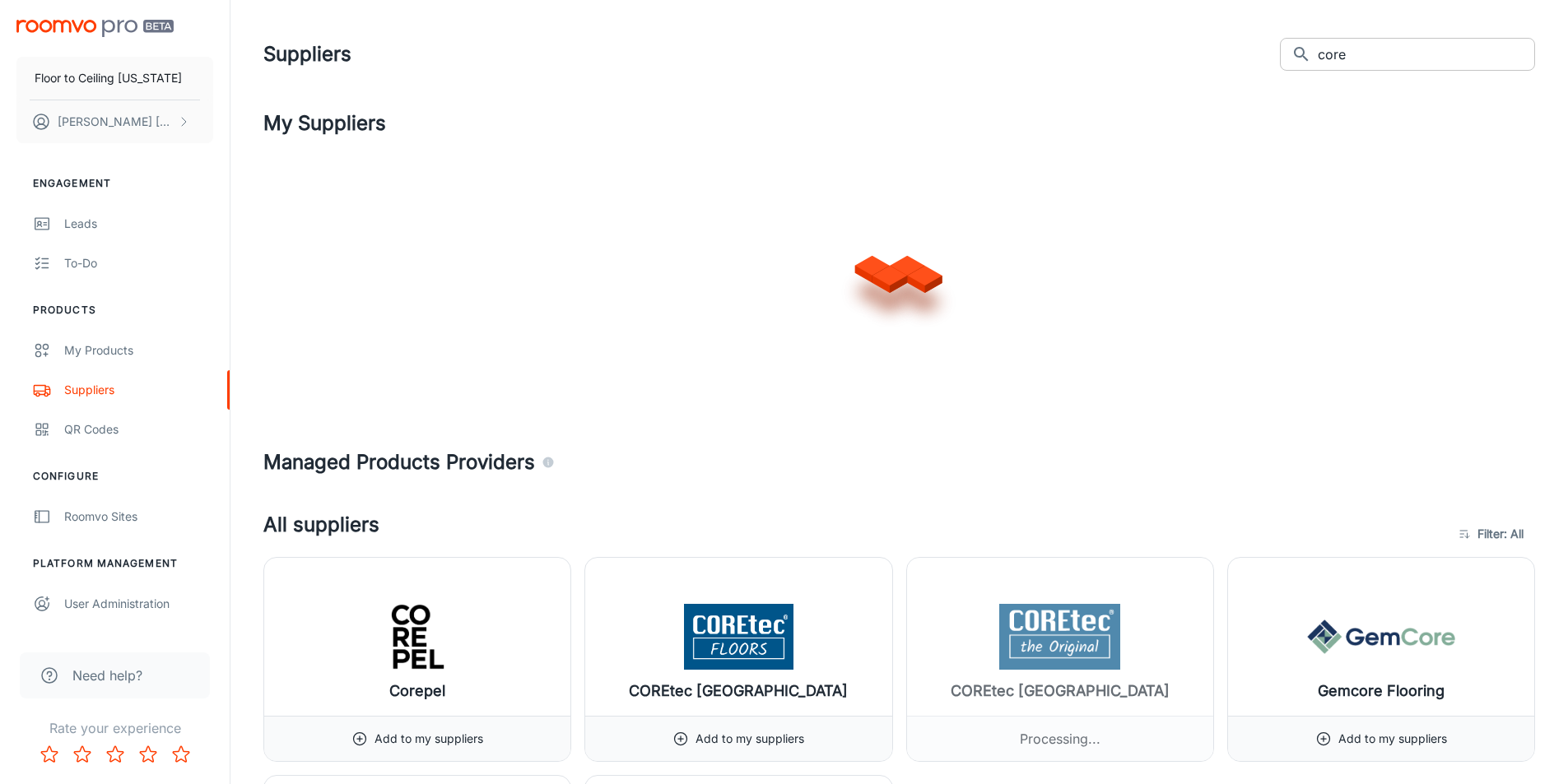
click at [1376, 52] on input "core" at bounding box center [1426, 54] width 217 height 33
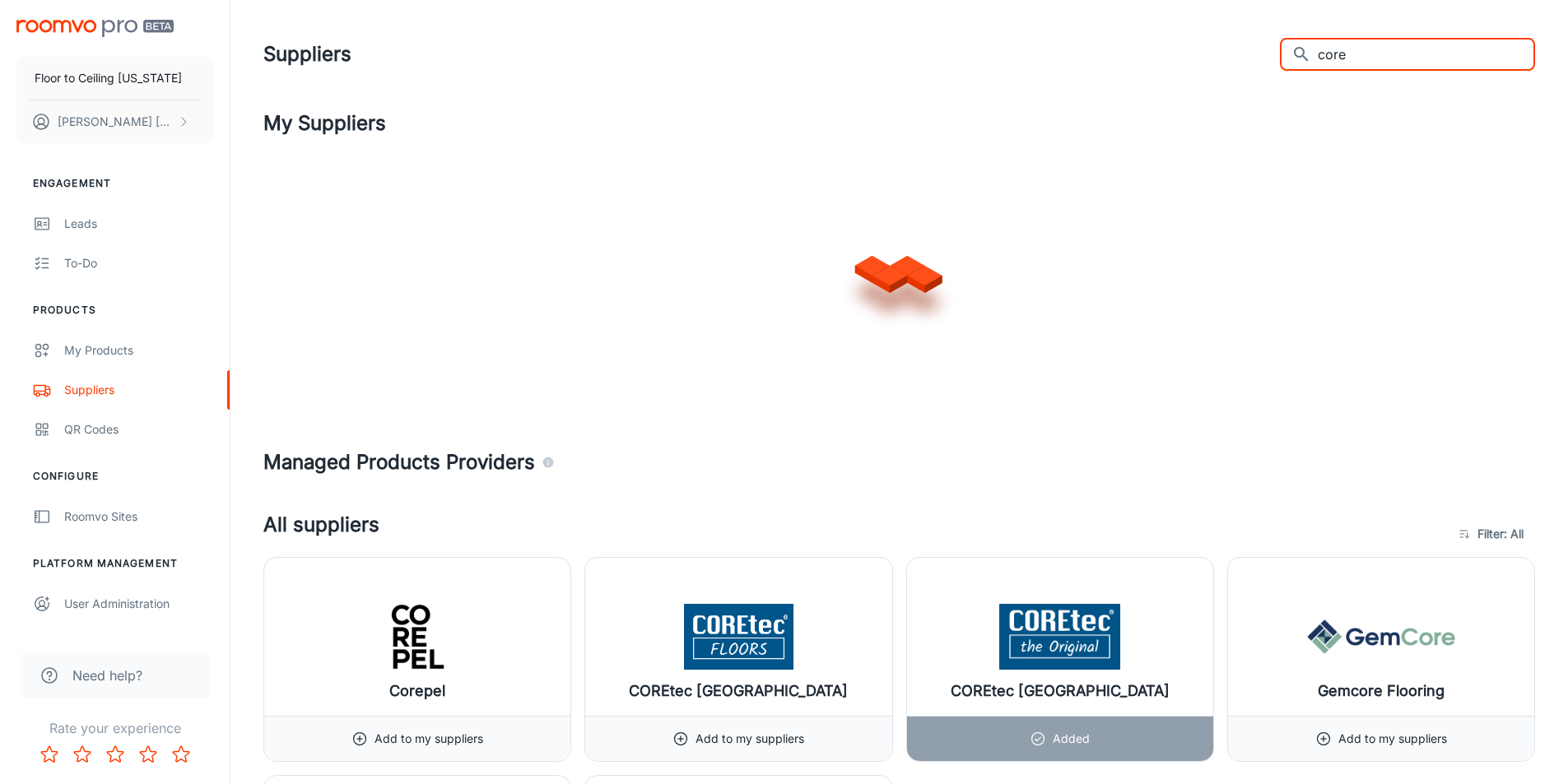
click at [1376, 52] on input "core" at bounding box center [1426, 54] width 217 height 33
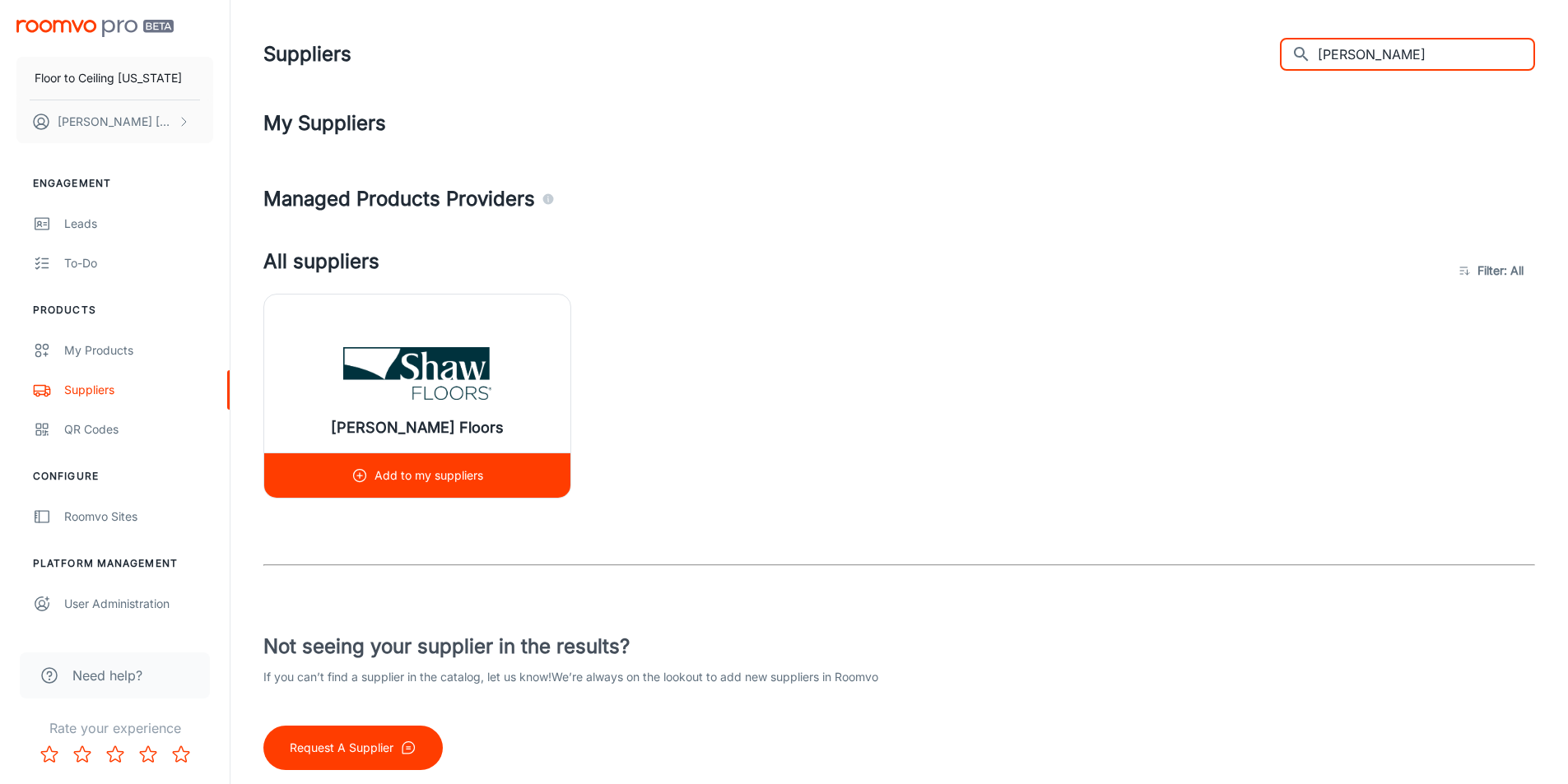
type input "[PERSON_NAME]"
click at [397, 342] on img at bounding box center [417, 373] width 148 height 66
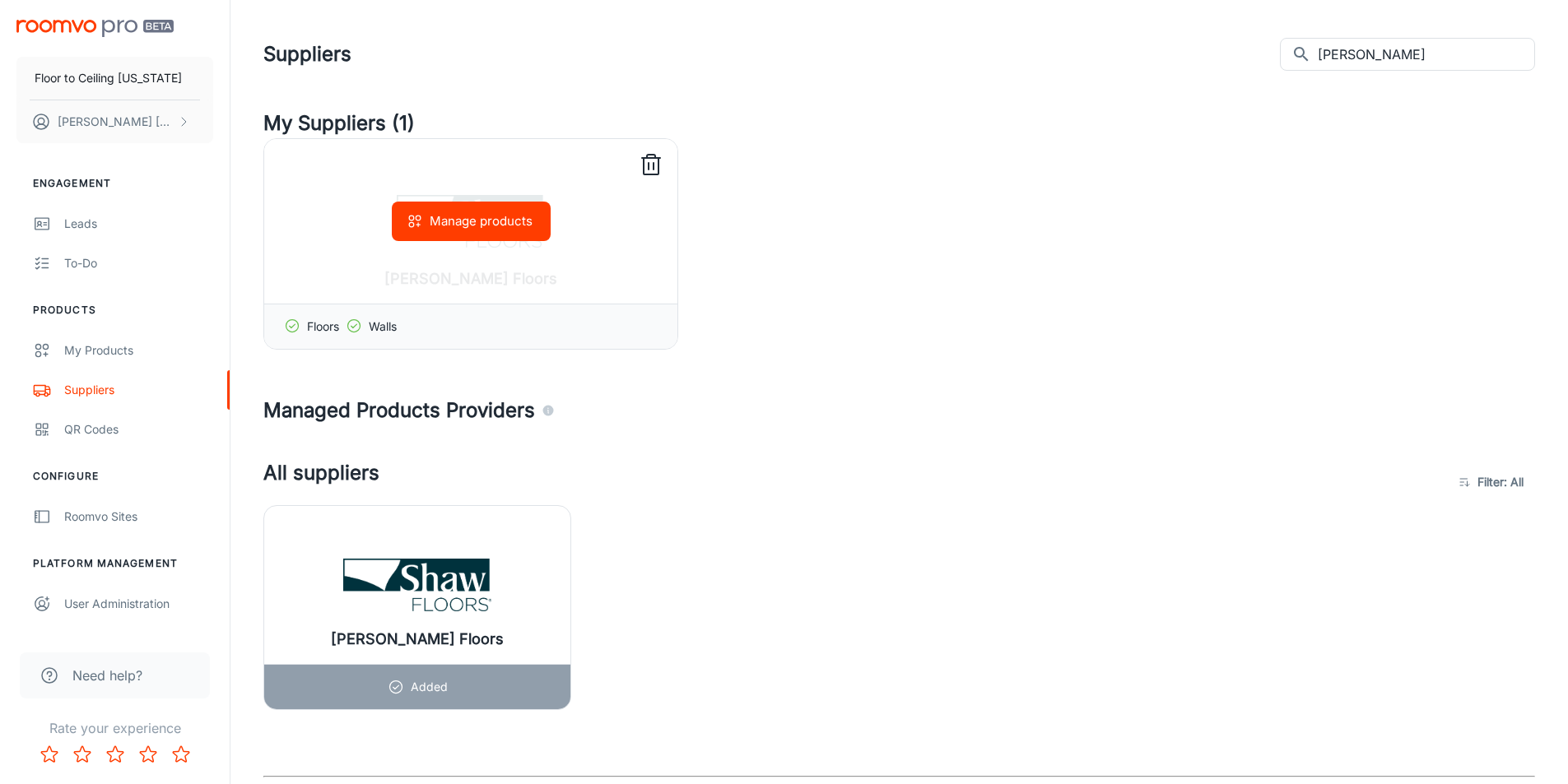
click at [451, 222] on button "Manage products" at bounding box center [471, 221] width 159 height 39
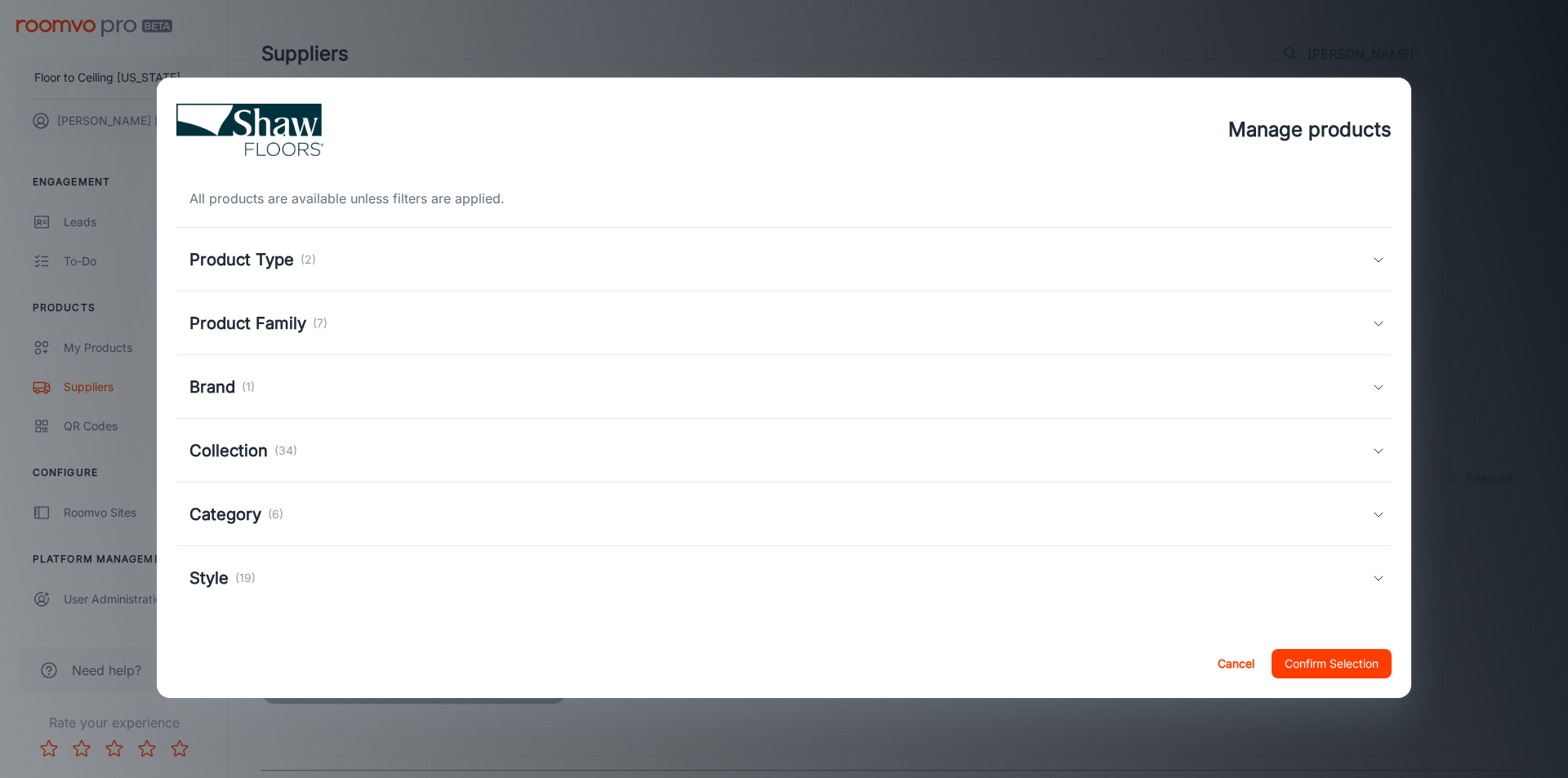
click at [278, 333] on h5 "Product Family" at bounding box center [248, 323] width 117 height 24
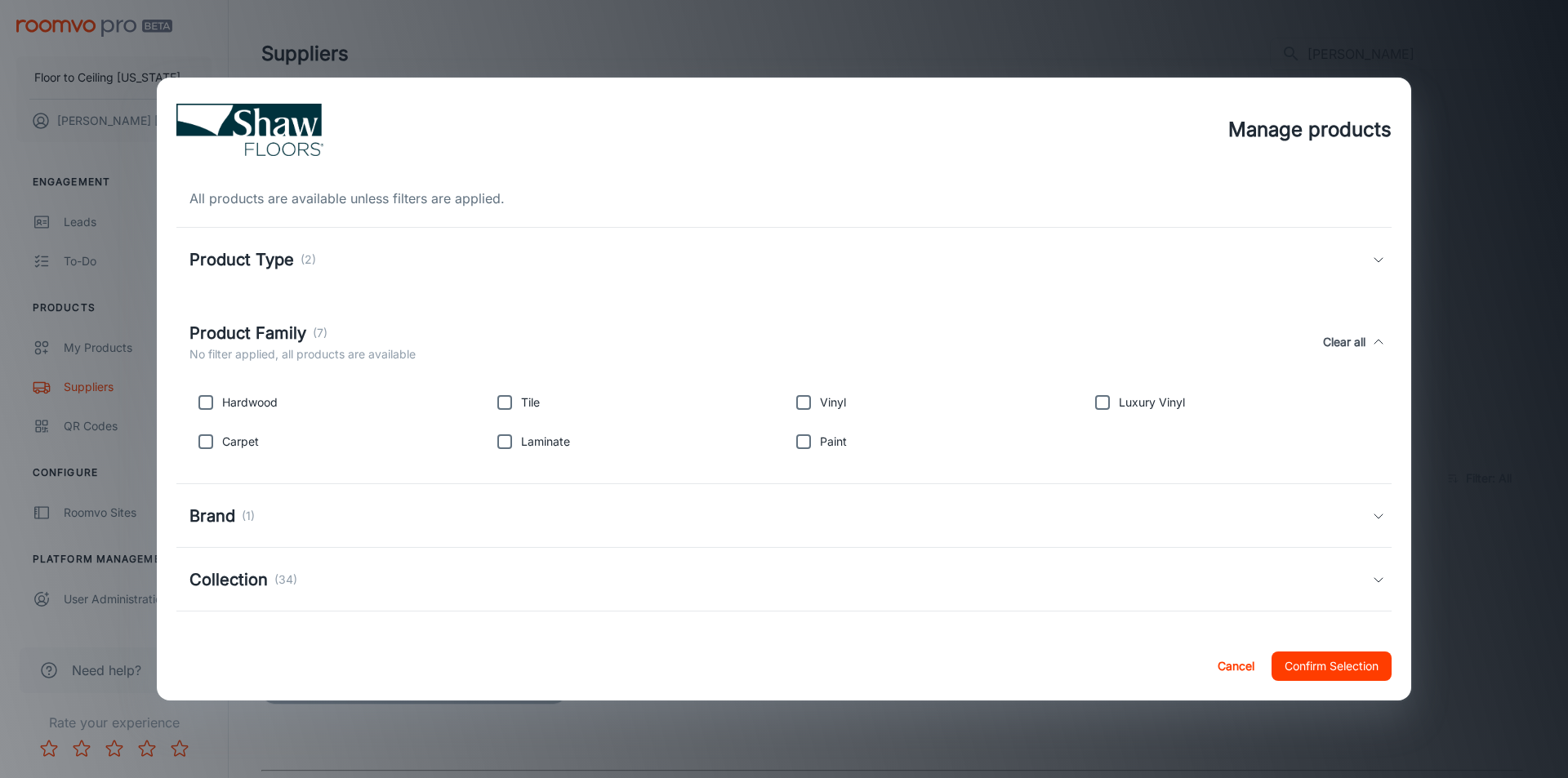
click at [267, 332] on h5 "Product Family" at bounding box center [248, 333] width 117 height 24
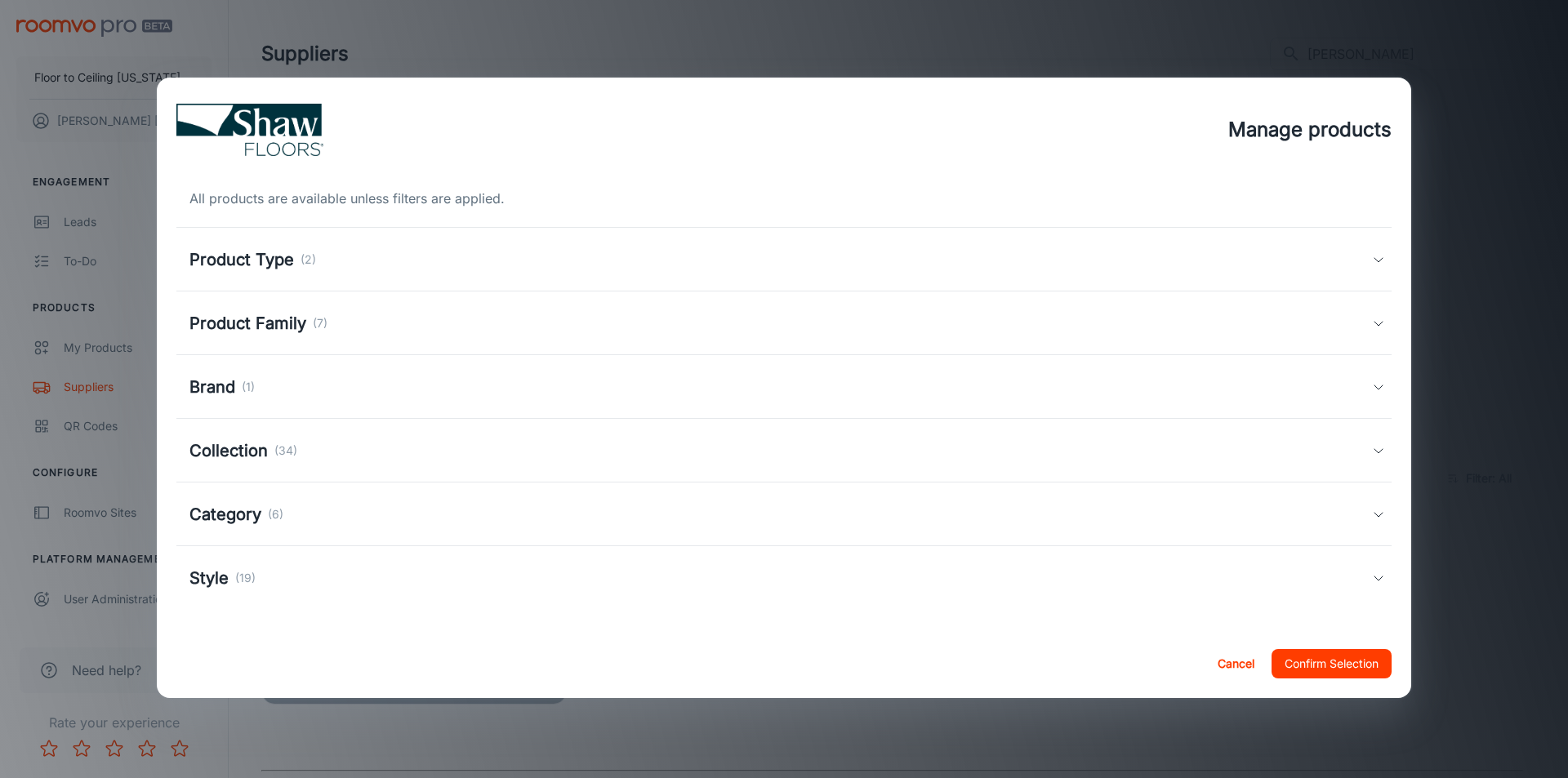
click at [221, 393] on h5 "Brand" at bounding box center [212, 387] width 45 height 24
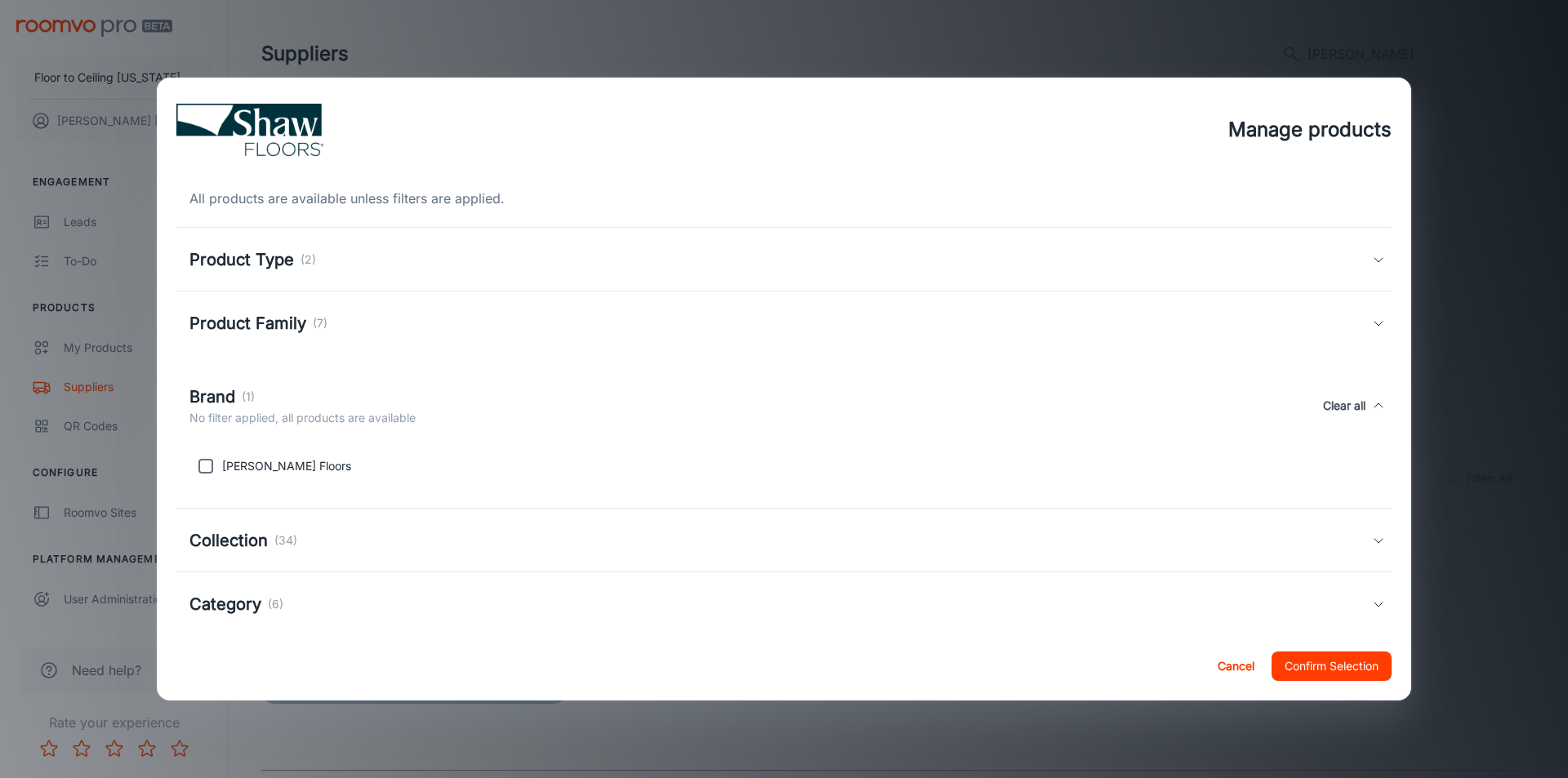
click at [220, 393] on h5 "Brand" at bounding box center [212, 396] width 45 height 24
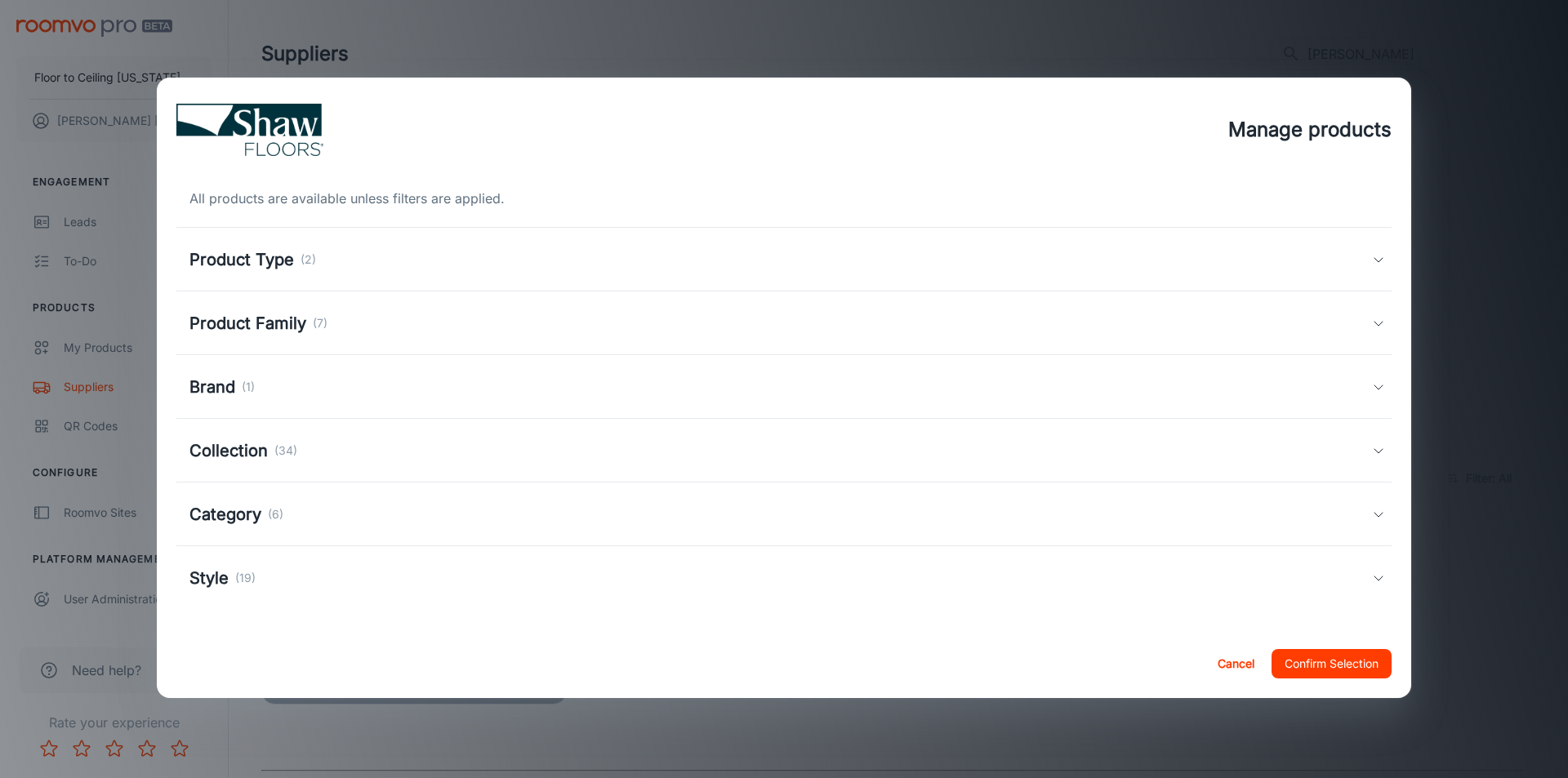
click at [234, 453] on h5 "Collection" at bounding box center [229, 451] width 79 height 24
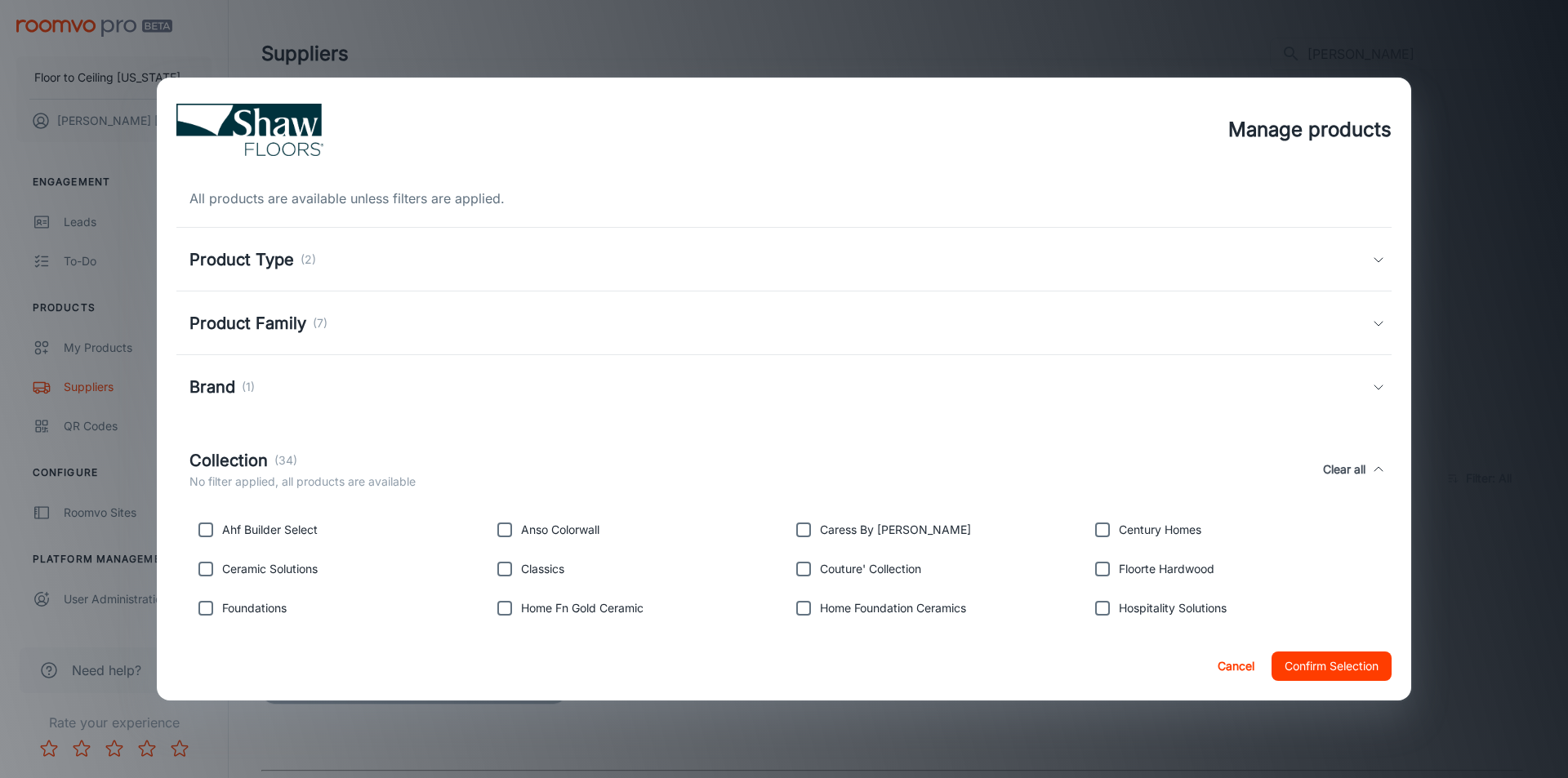
click at [1097, 576] on input "checkbox" at bounding box center [1102, 569] width 32 height 32
checkbox input "true"
click at [1348, 662] on button "Confirm Selection" at bounding box center [1332, 667] width 120 height 30
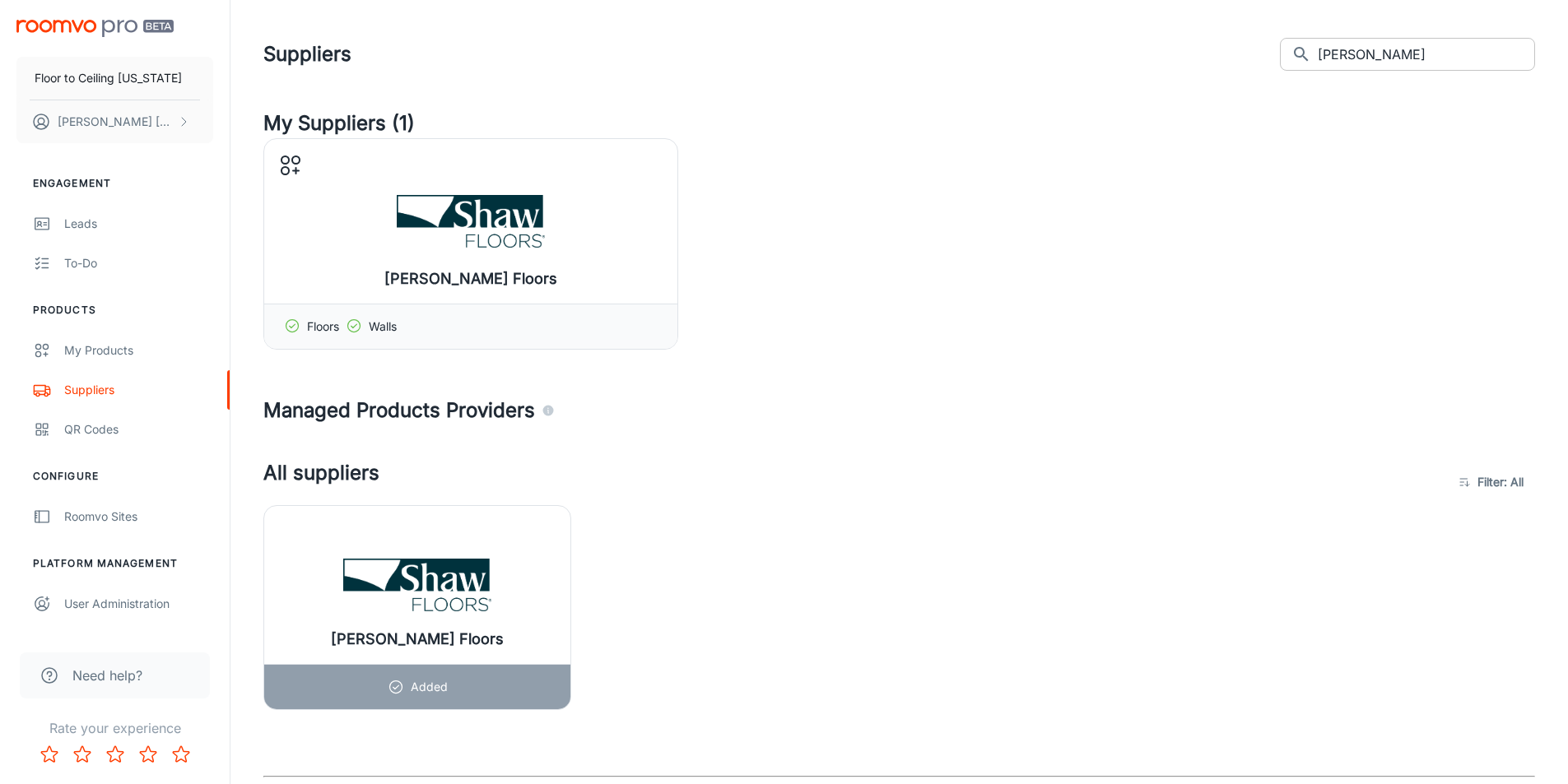
click at [1364, 42] on input "[PERSON_NAME]" at bounding box center [1426, 54] width 217 height 33
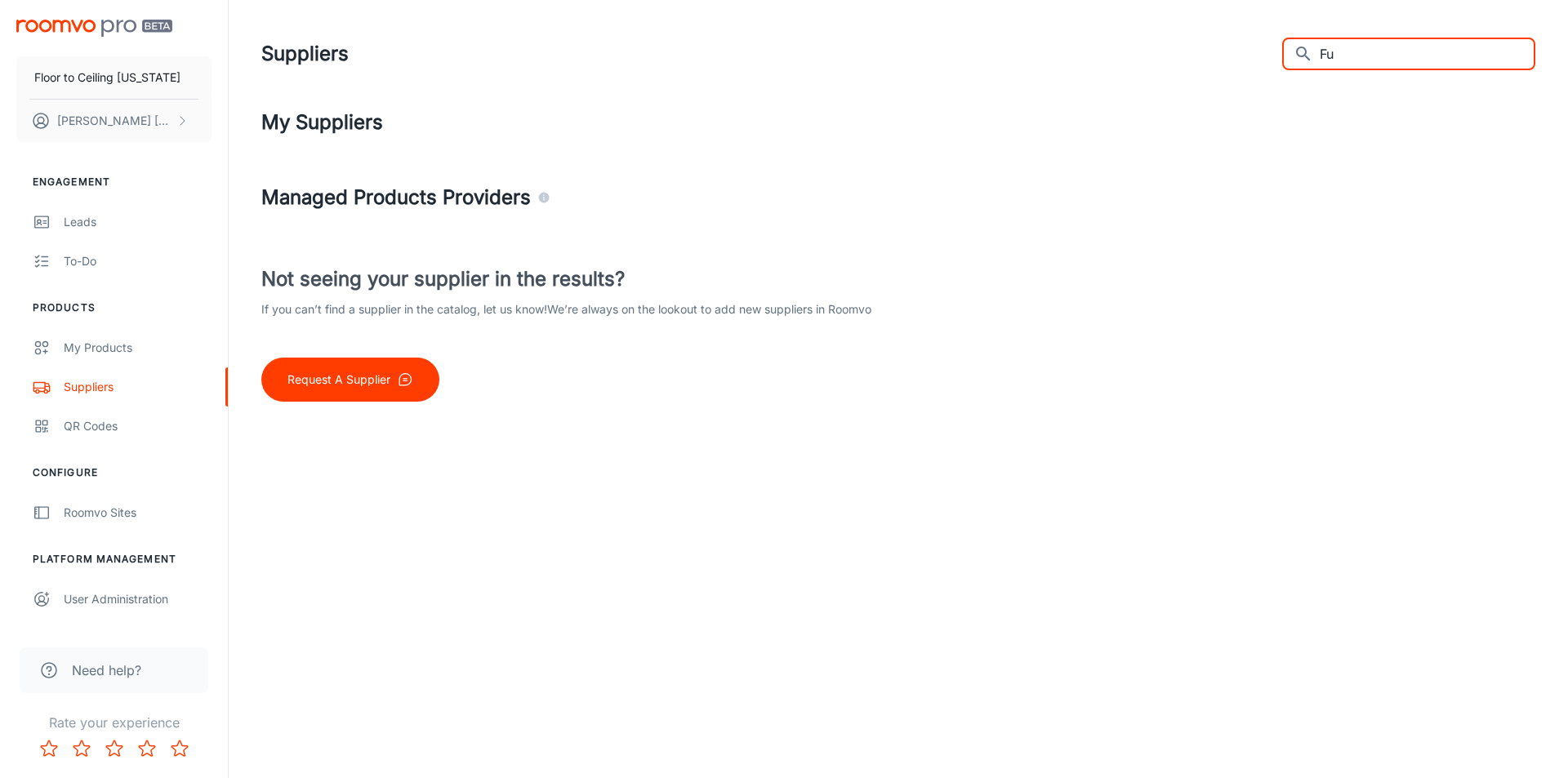
type input "F"
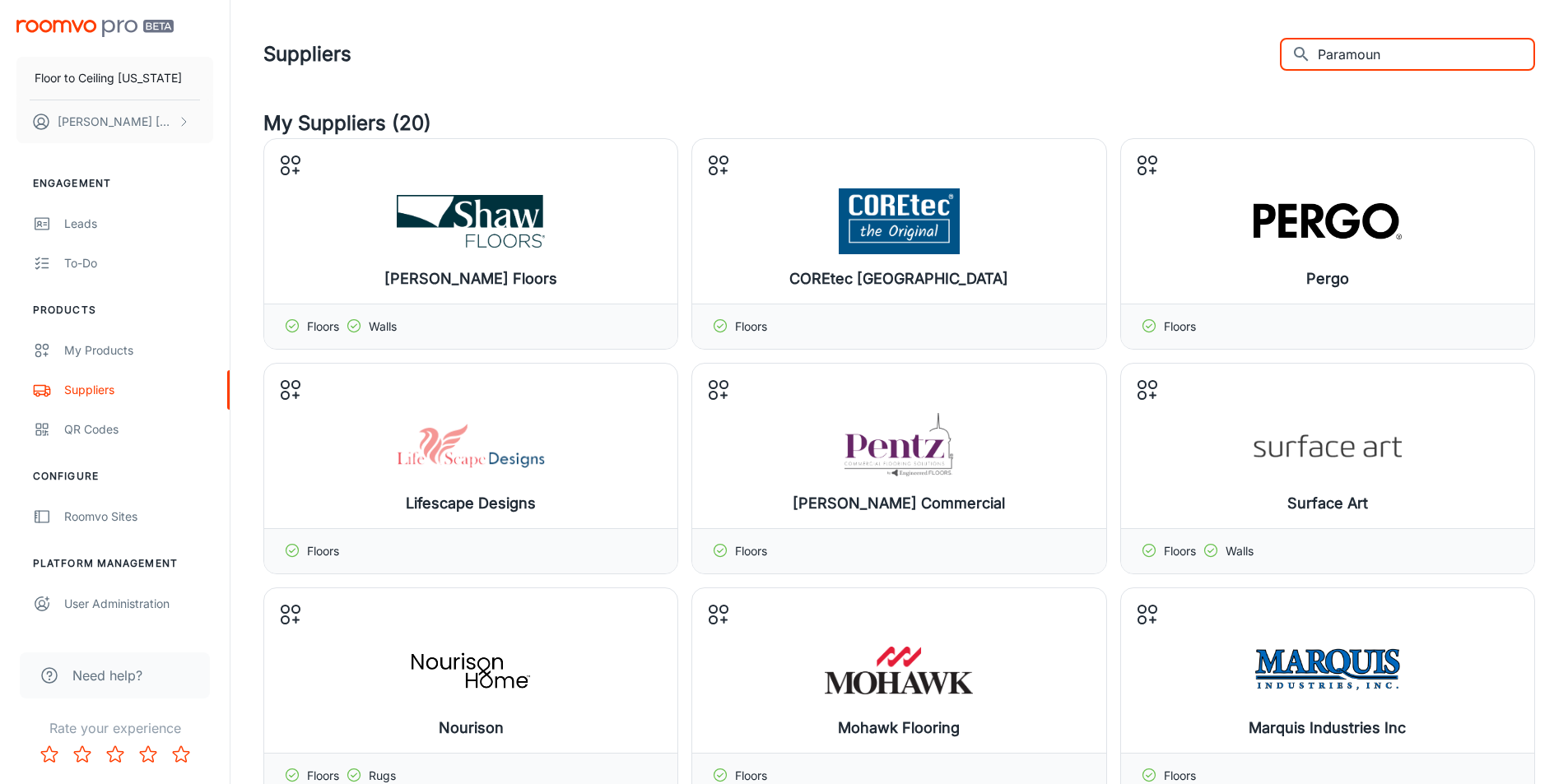
type input "Paramount"
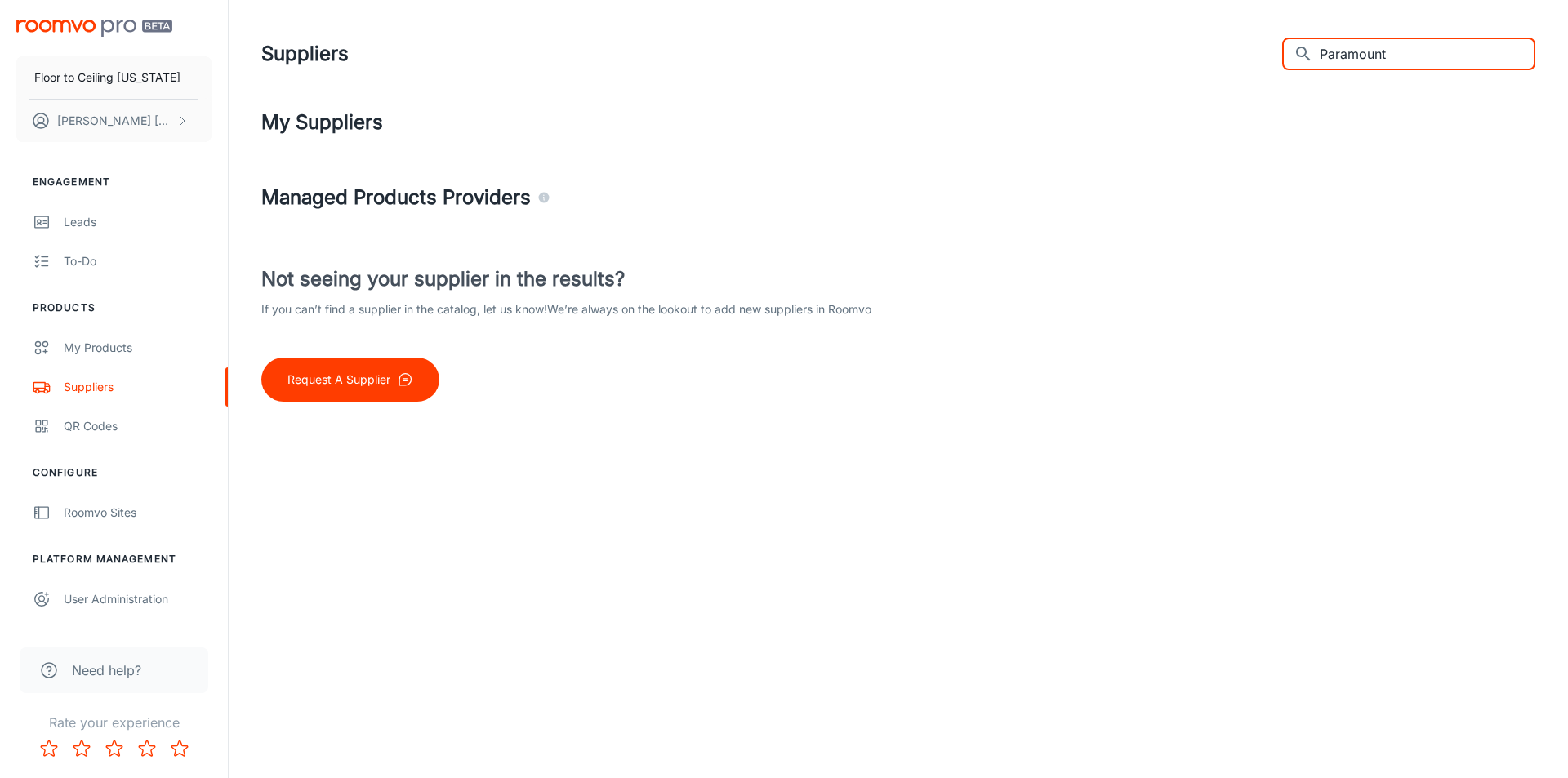
click at [1383, 52] on input "Paramount" at bounding box center [1427, 54] width 216 height 32
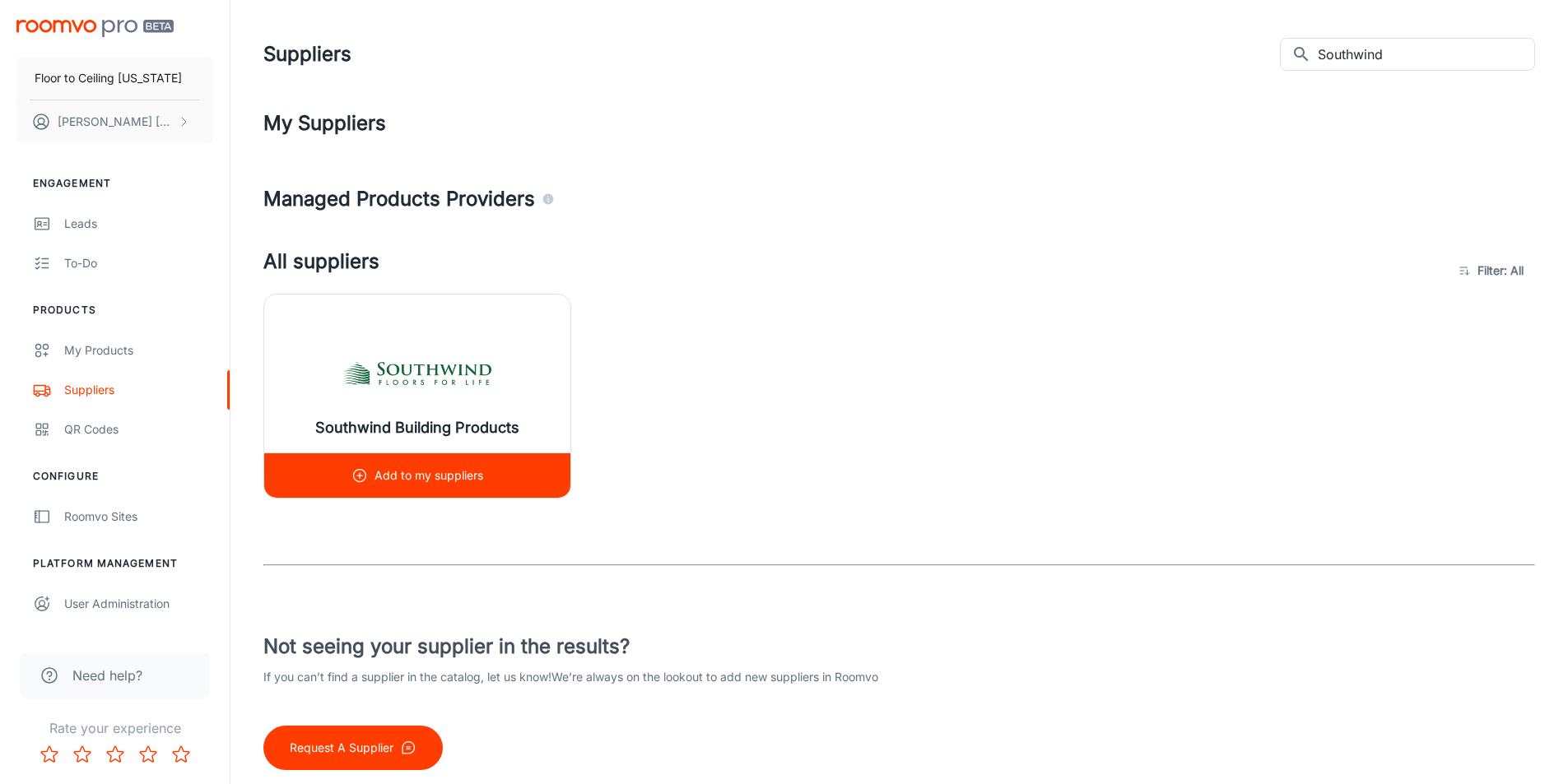
click at [414, 347] on img at bounding box center [417, 373] width 148 height 66
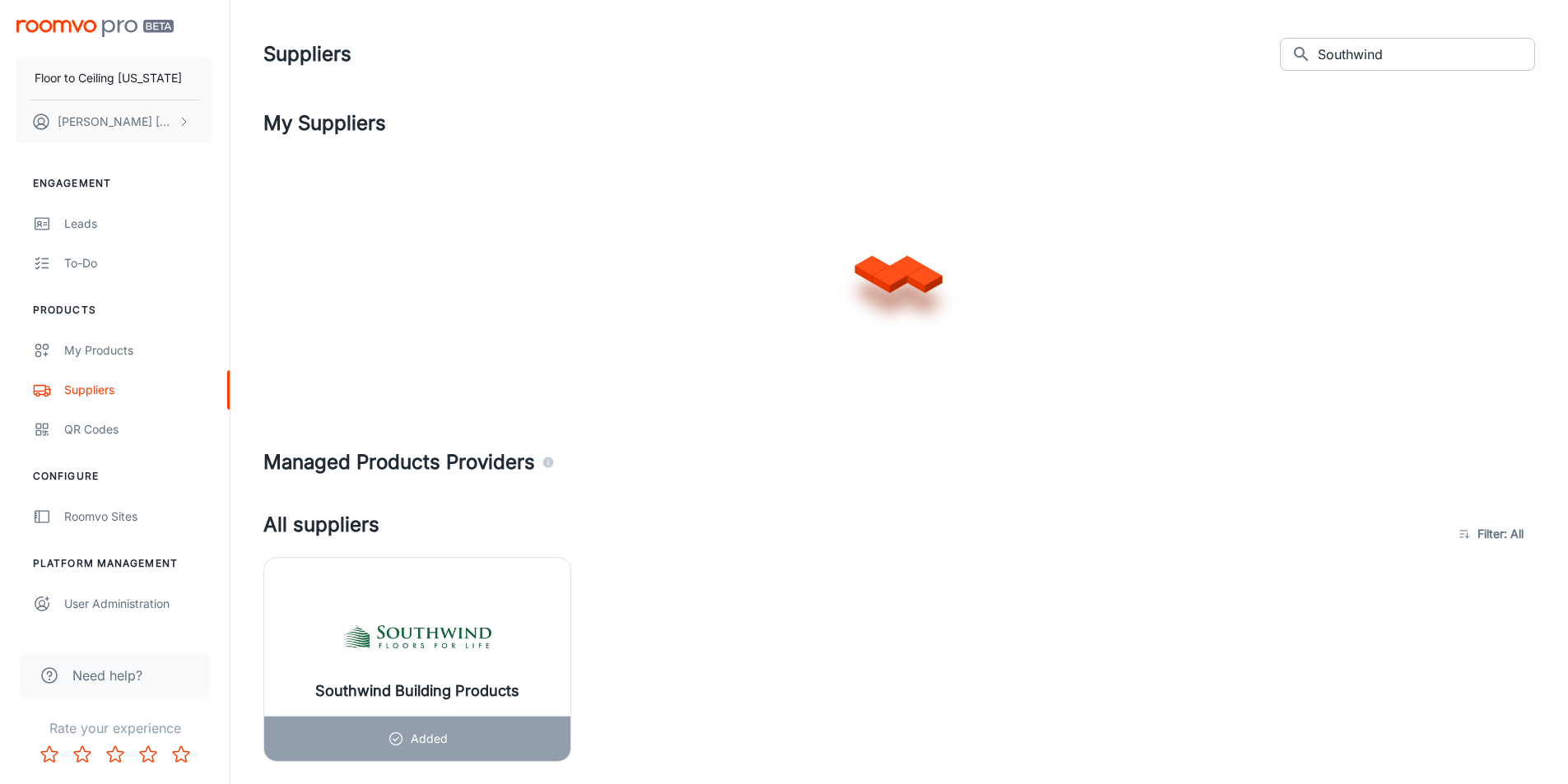
click at [1392, 61] on input "Southwind" at bounding box center [1426, 54] width 217 height 33
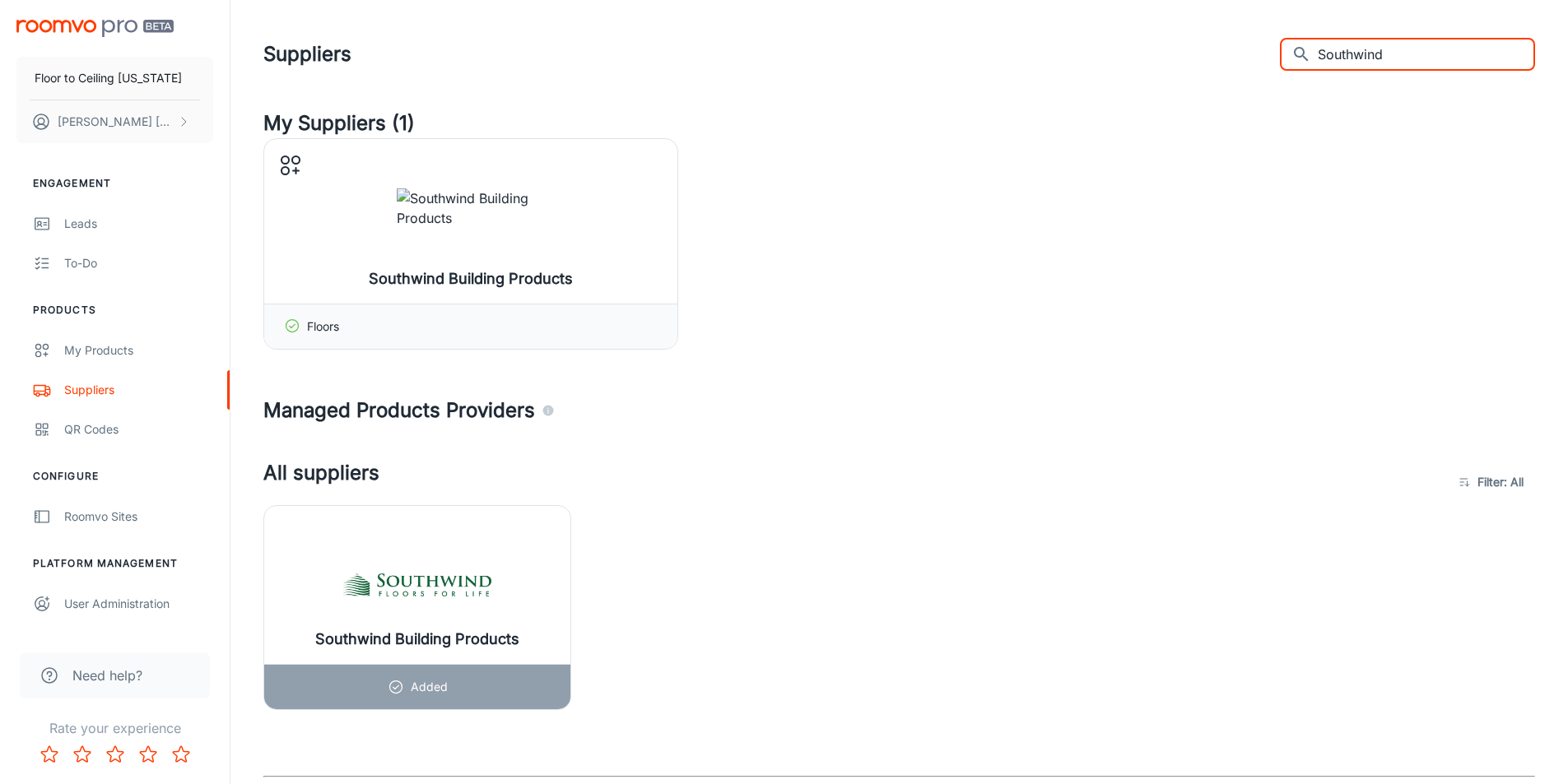
click at [1392, 61] on input "Southwind" at bounding box center [1426, 54] width 217 height 33
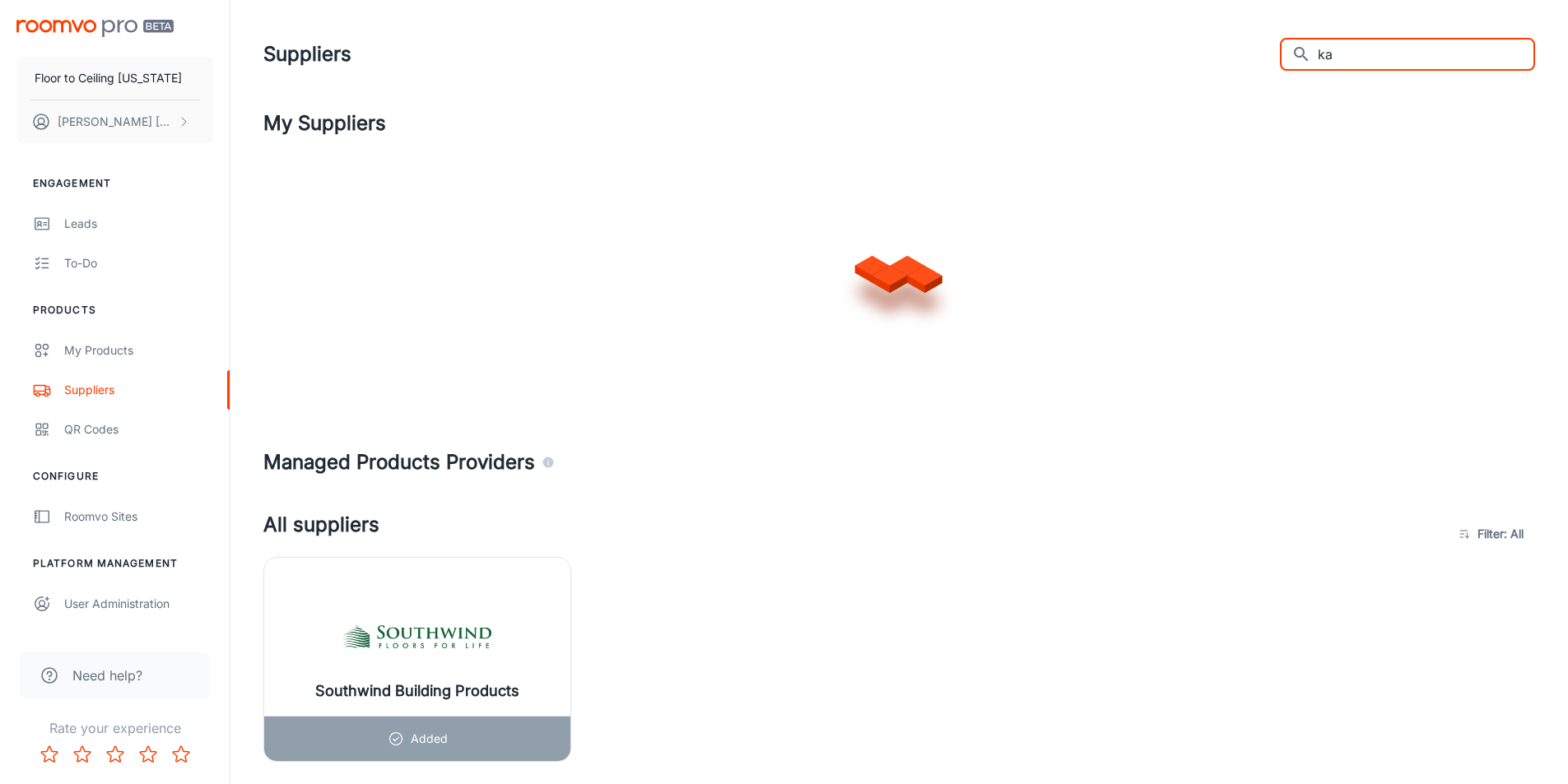
type input "kah"
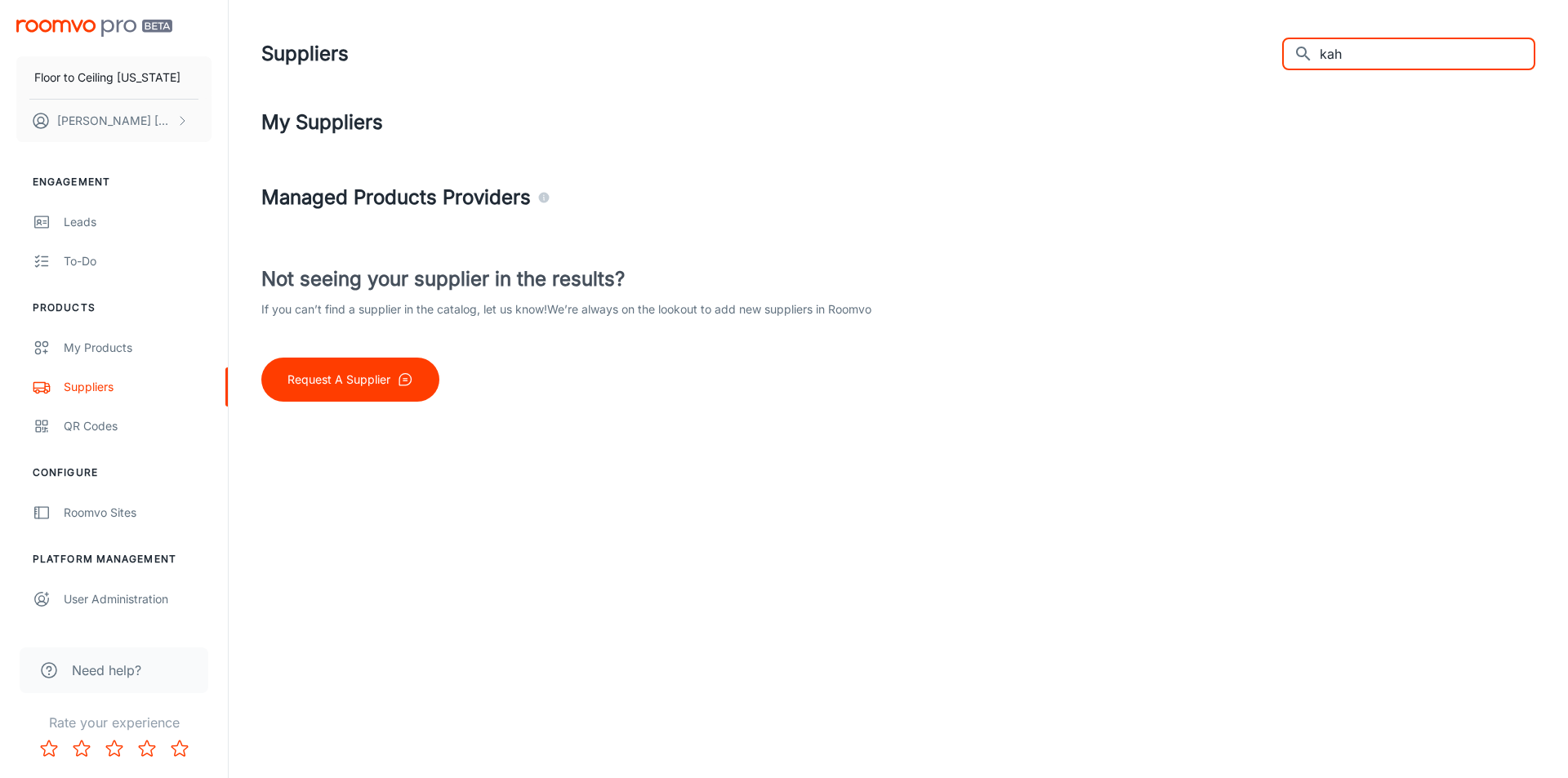
click at [1364, 56] on input "kah" at bounding box center [1427, 54] width 216 height 32
click at [1363, 56] on input "kah" at bounding box center [1427, 54] width 216 height 32
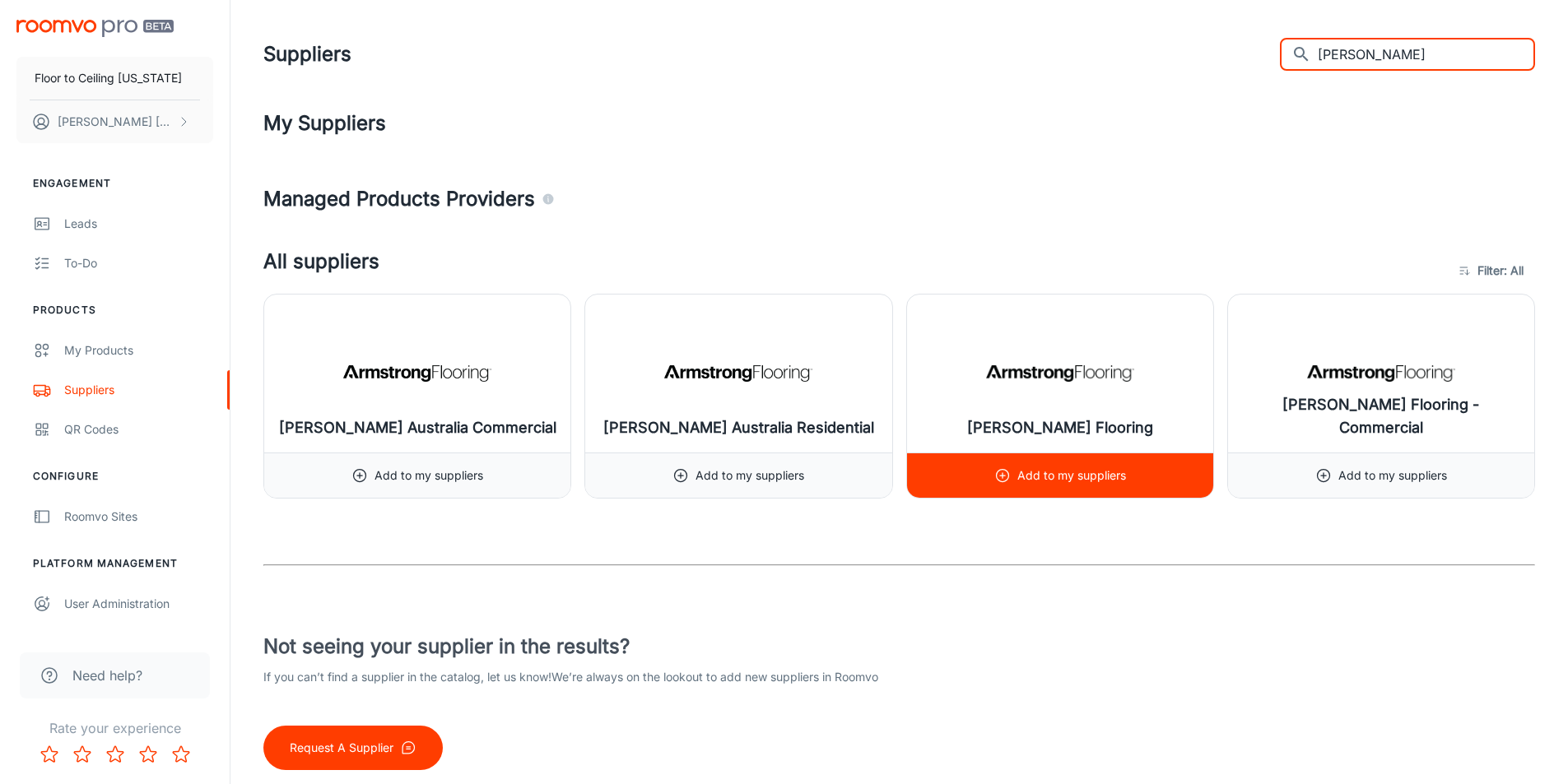
click at [1091, 370] on img at bounding box center [1059, 373] width 148 height 66
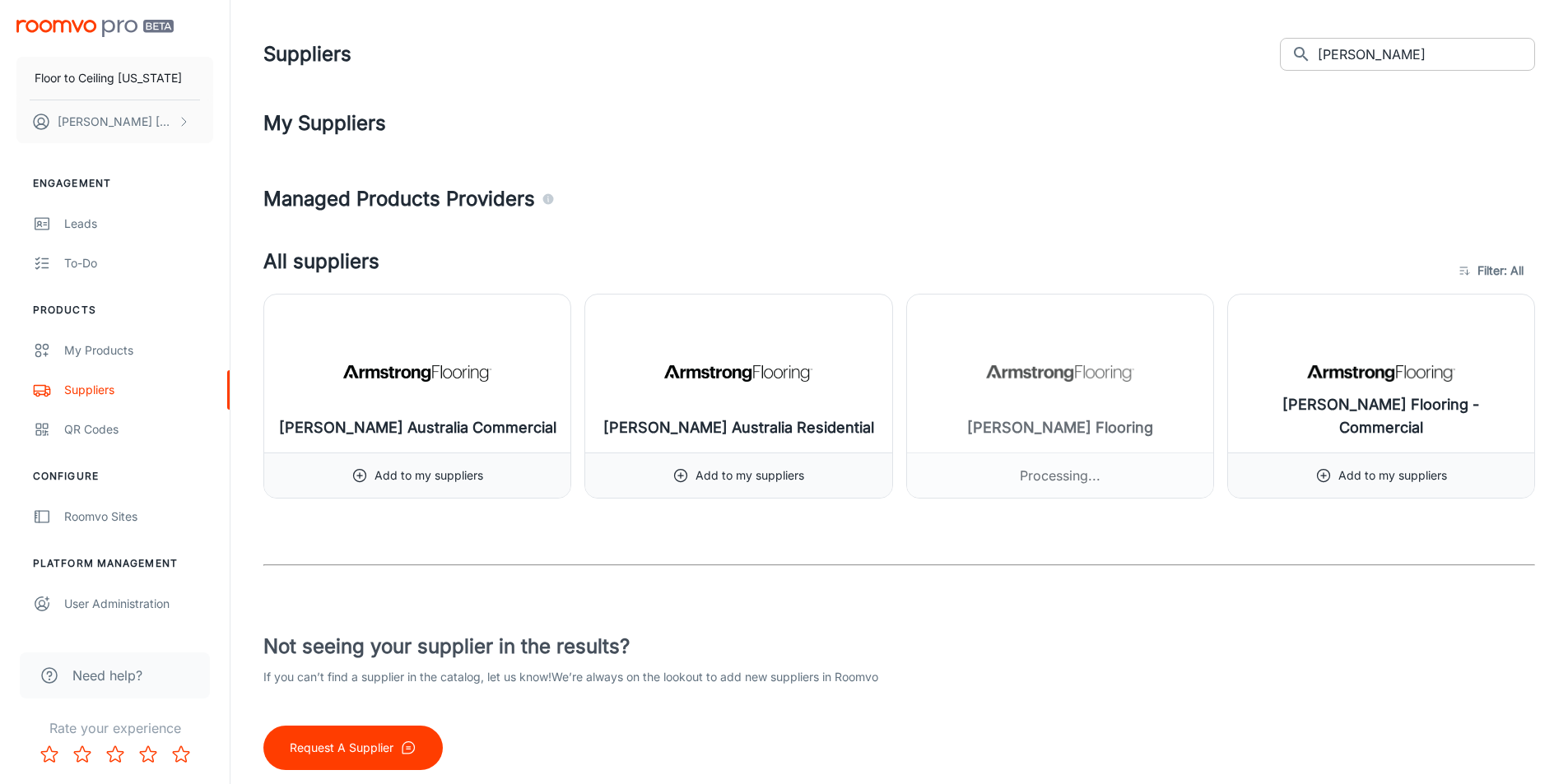
click at [1407, 56] on input "[PERSON_NAME]" at bounding box center [1426, 54] width 217 height 33
type input "B"
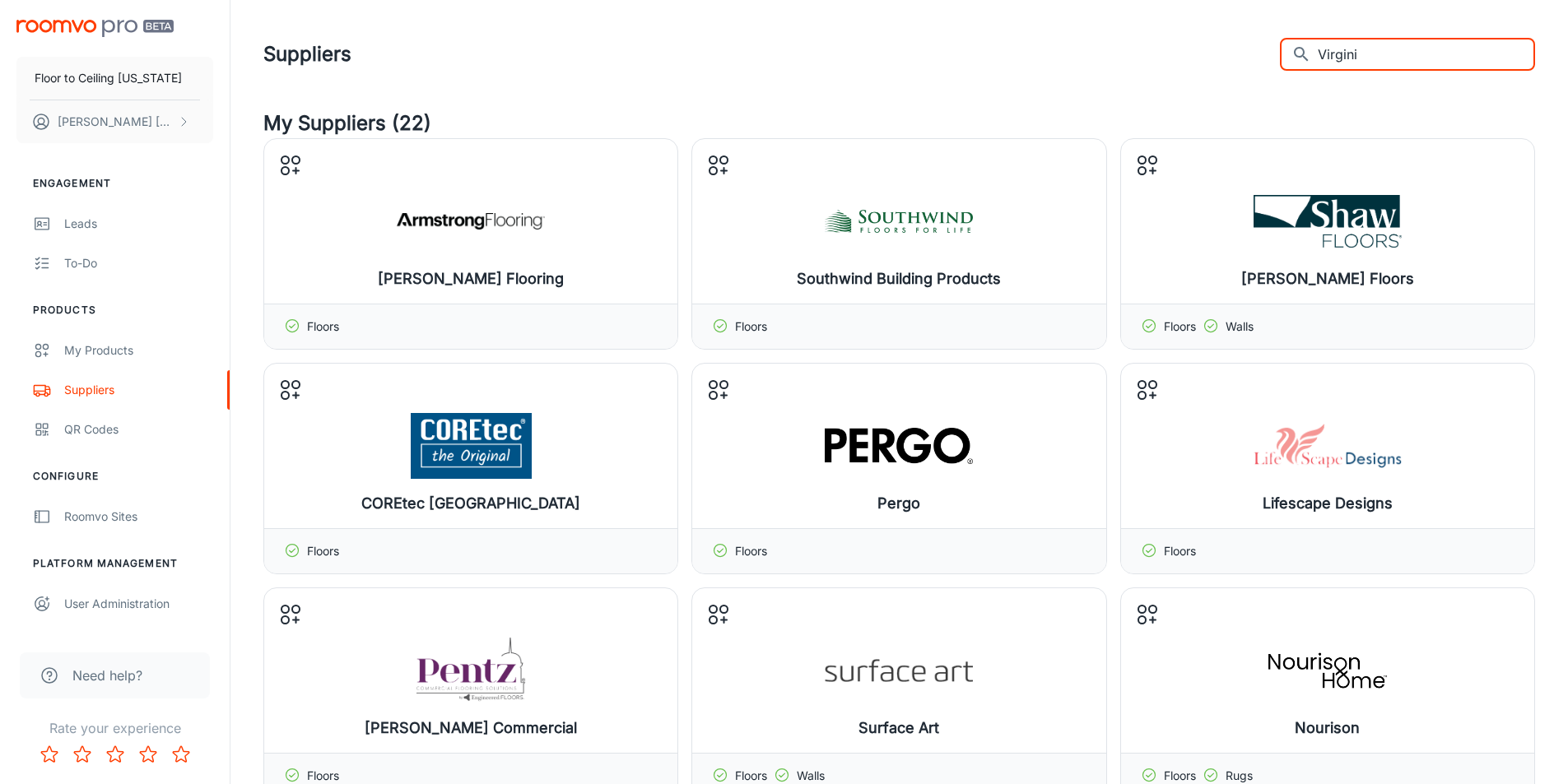
type input "[US_STATE]"
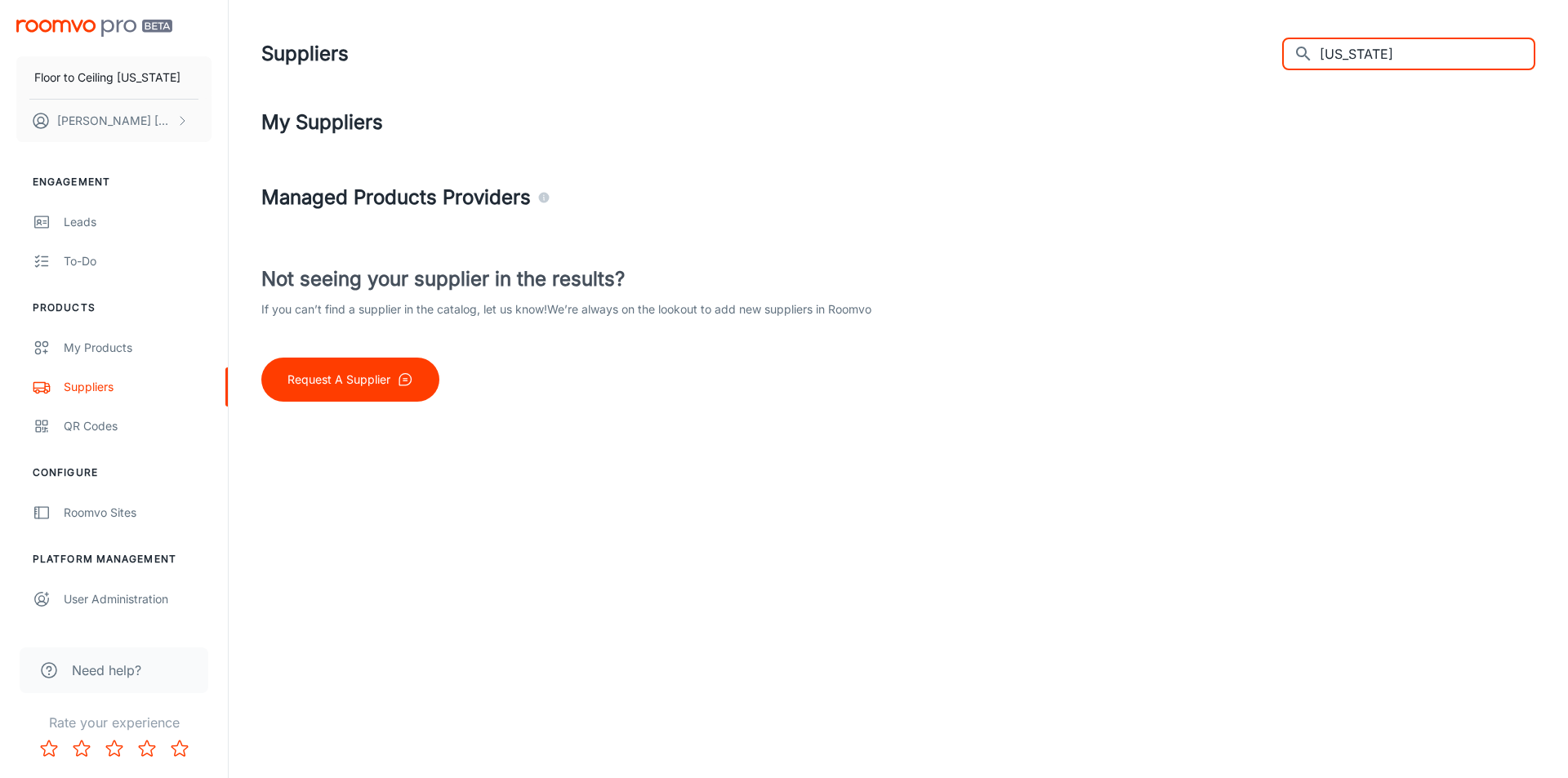
click at [1374, 64] on input "[US_STATE]" at bounding box center [1427, 54] width 216 height 32
click at [1374, 63] on input "[US_STATE]" at bounding box center [1427, 54] width 216 height 32
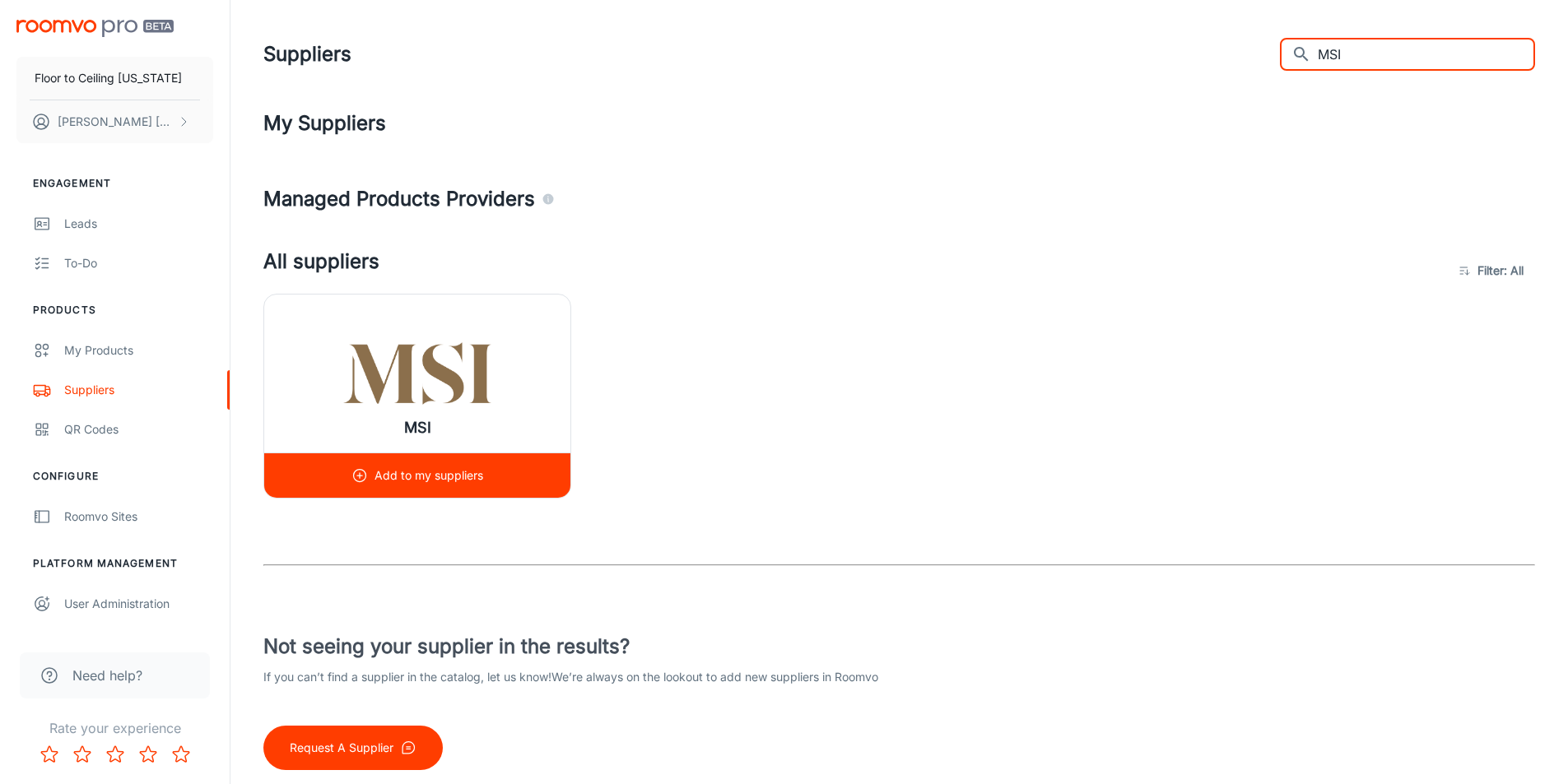
type input "MSI"
click at [426, 420] on h6 "MSI" at bounding box center [417, 427] width 27 height 23
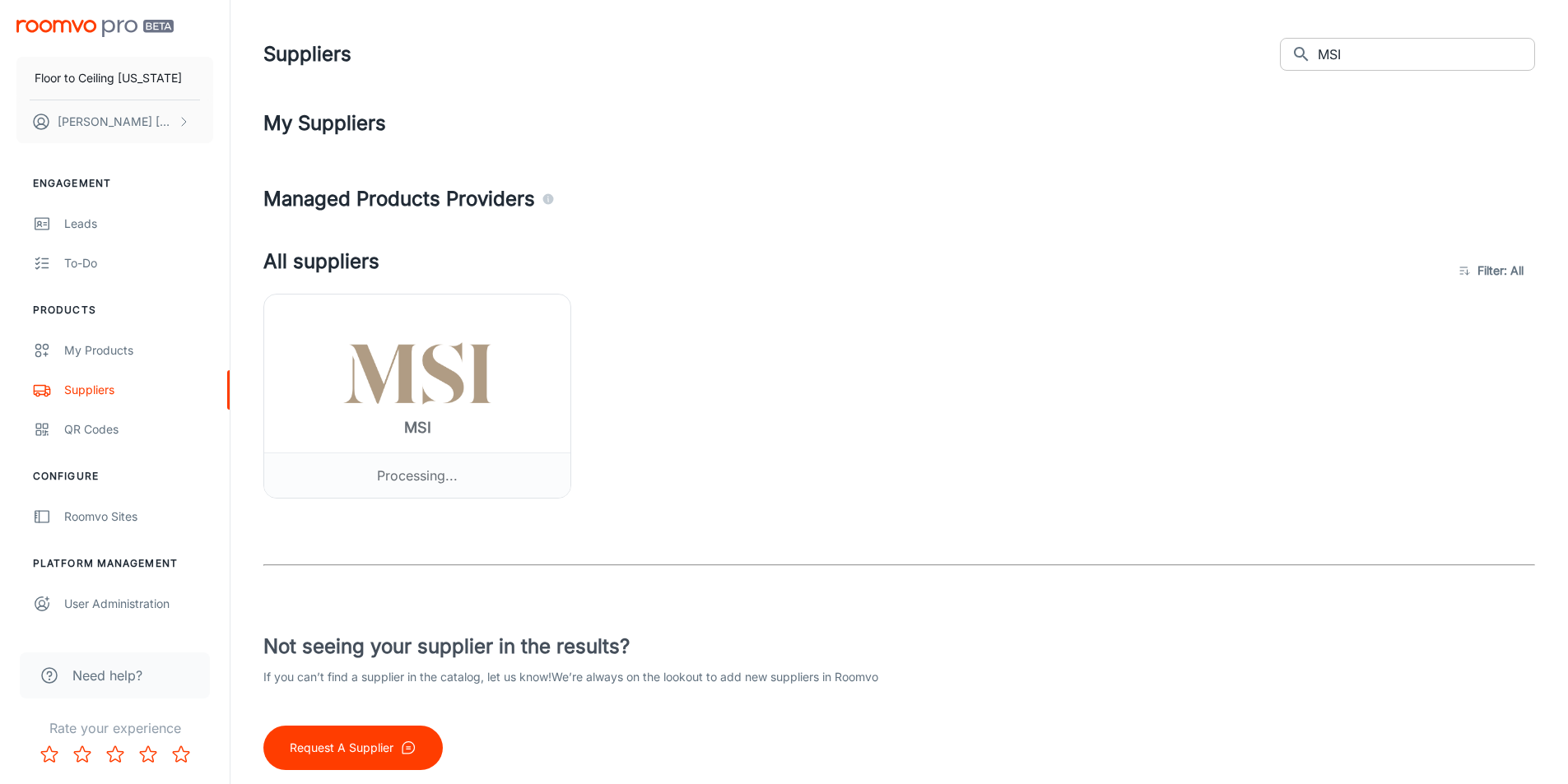
click at [1357, 48] on input "MSI" at bounding box center [1426, 54] width 217 height 33
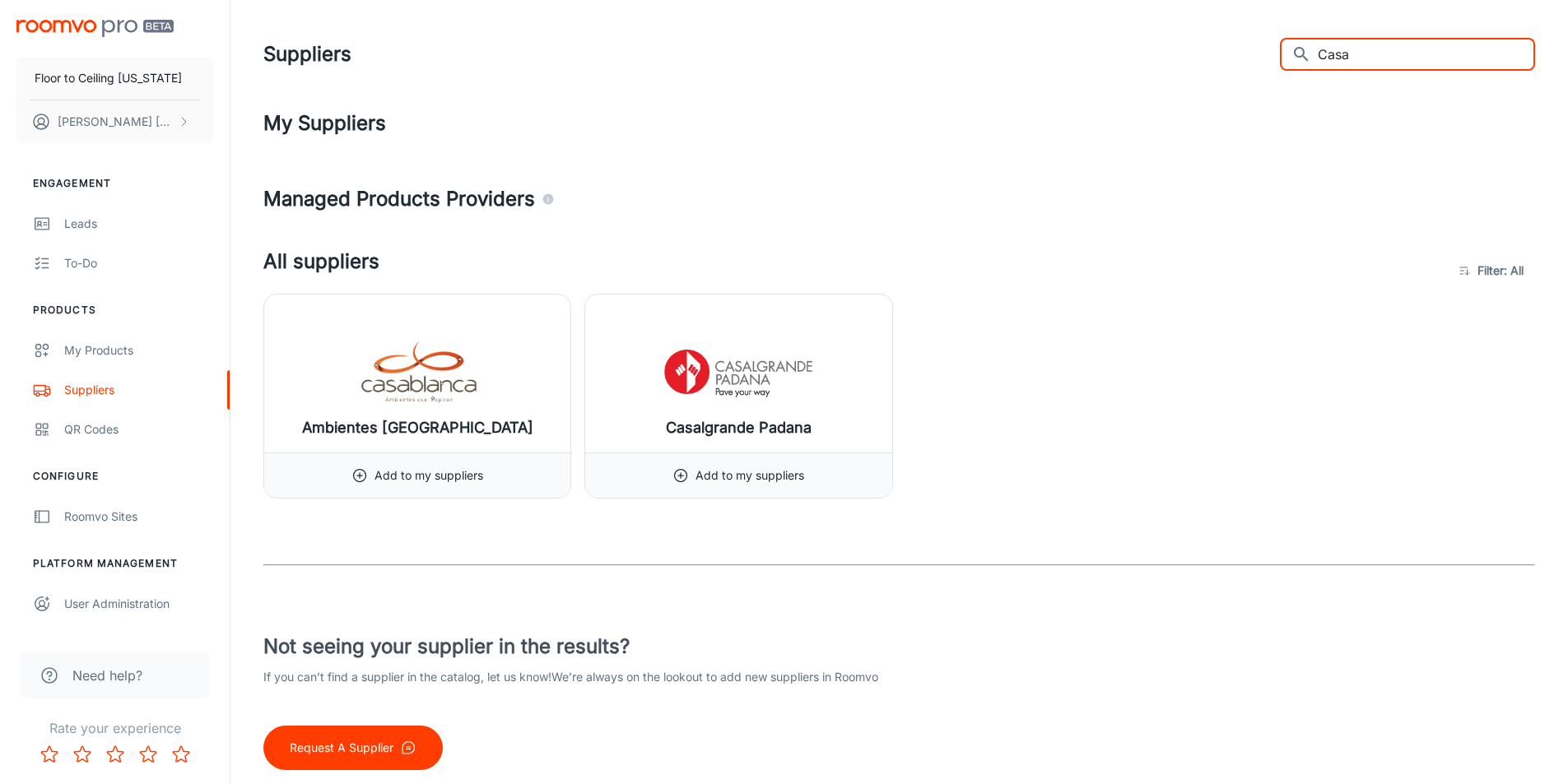
click at [1369, 46] on input "Casa" at bounding box center [1426, 54] width 217 height 33
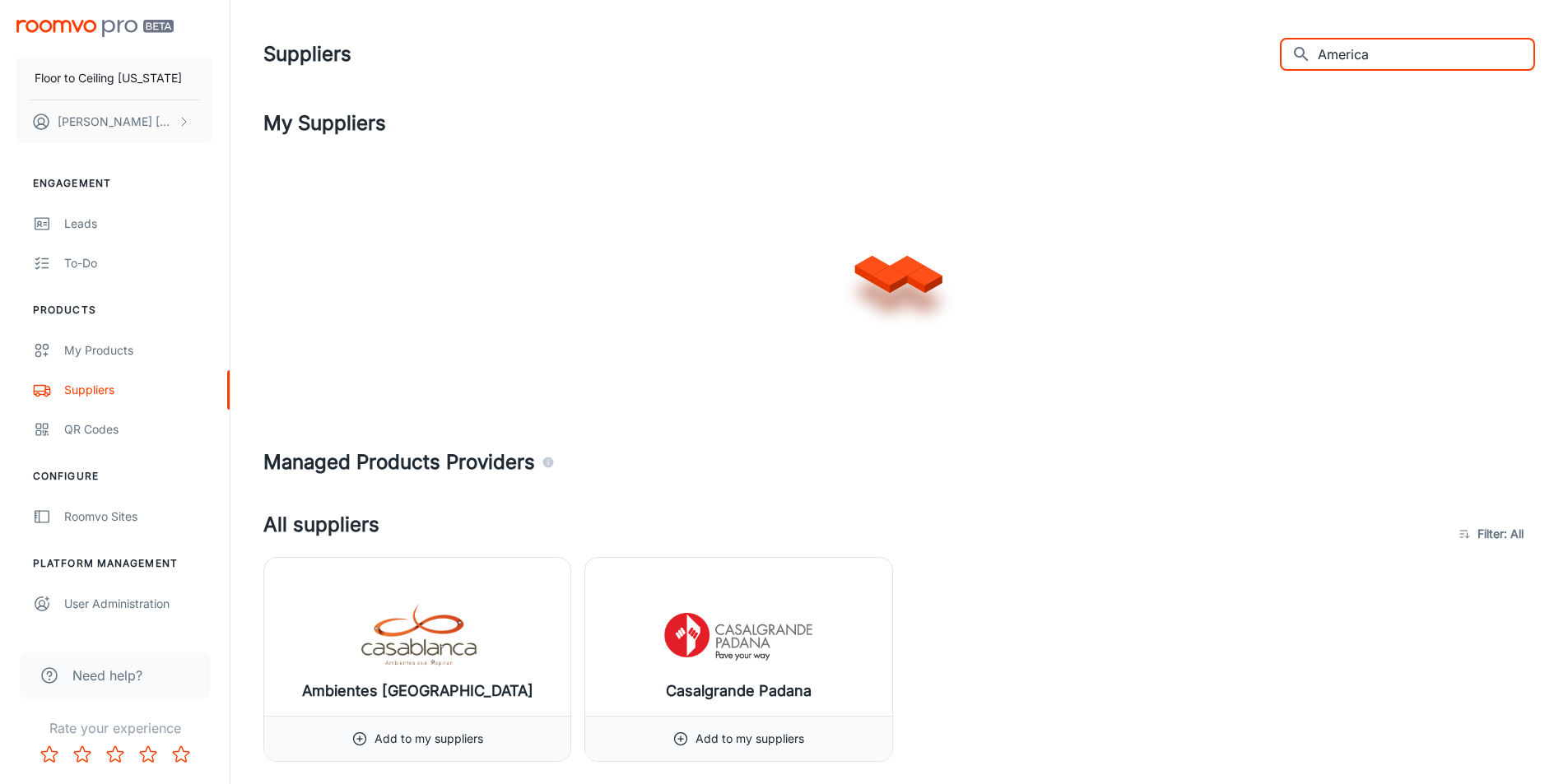
type input "American"
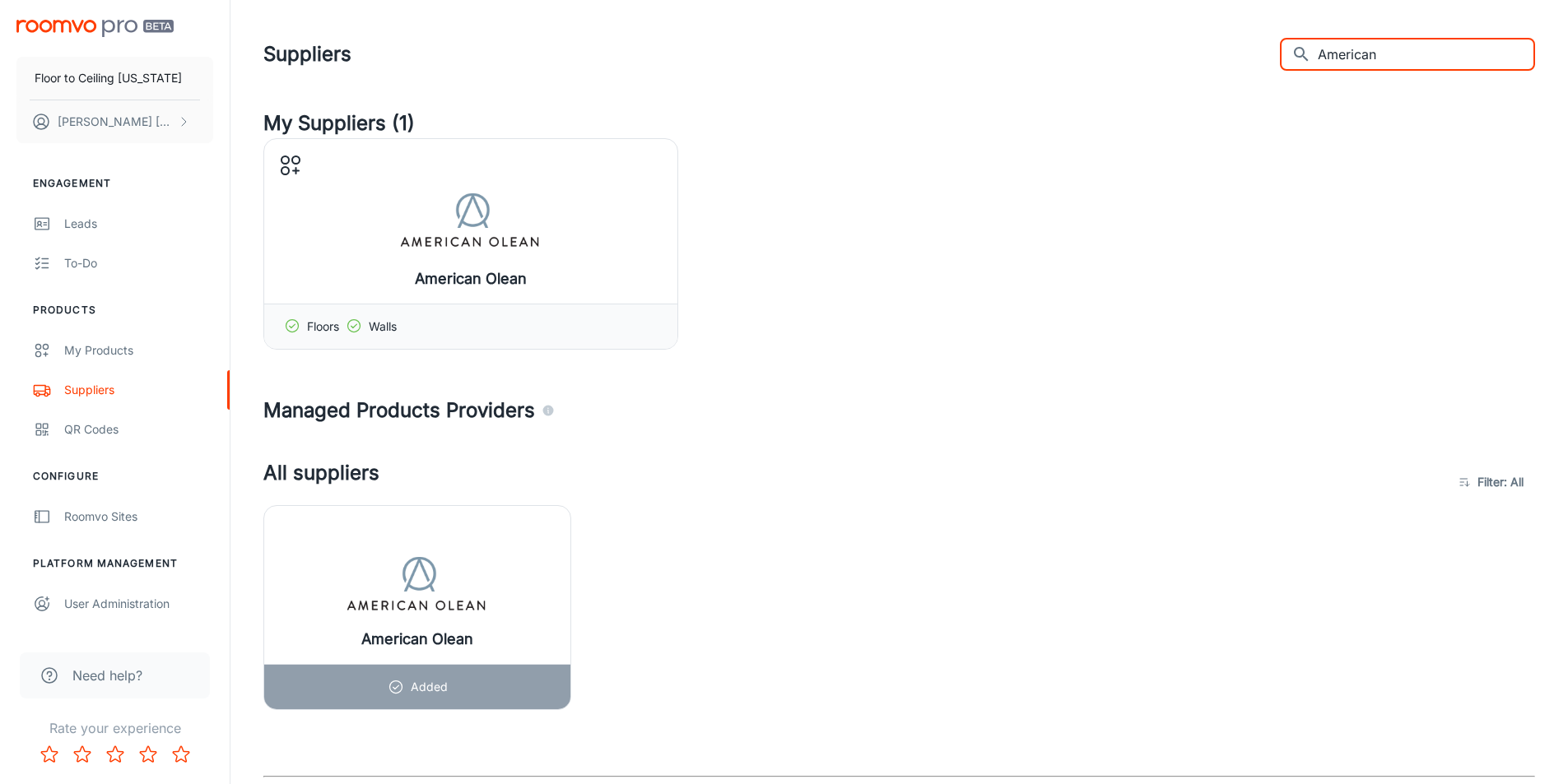
click at [1368, 59] on input "American" at bounding box center [1426, 54] width 217 height 33
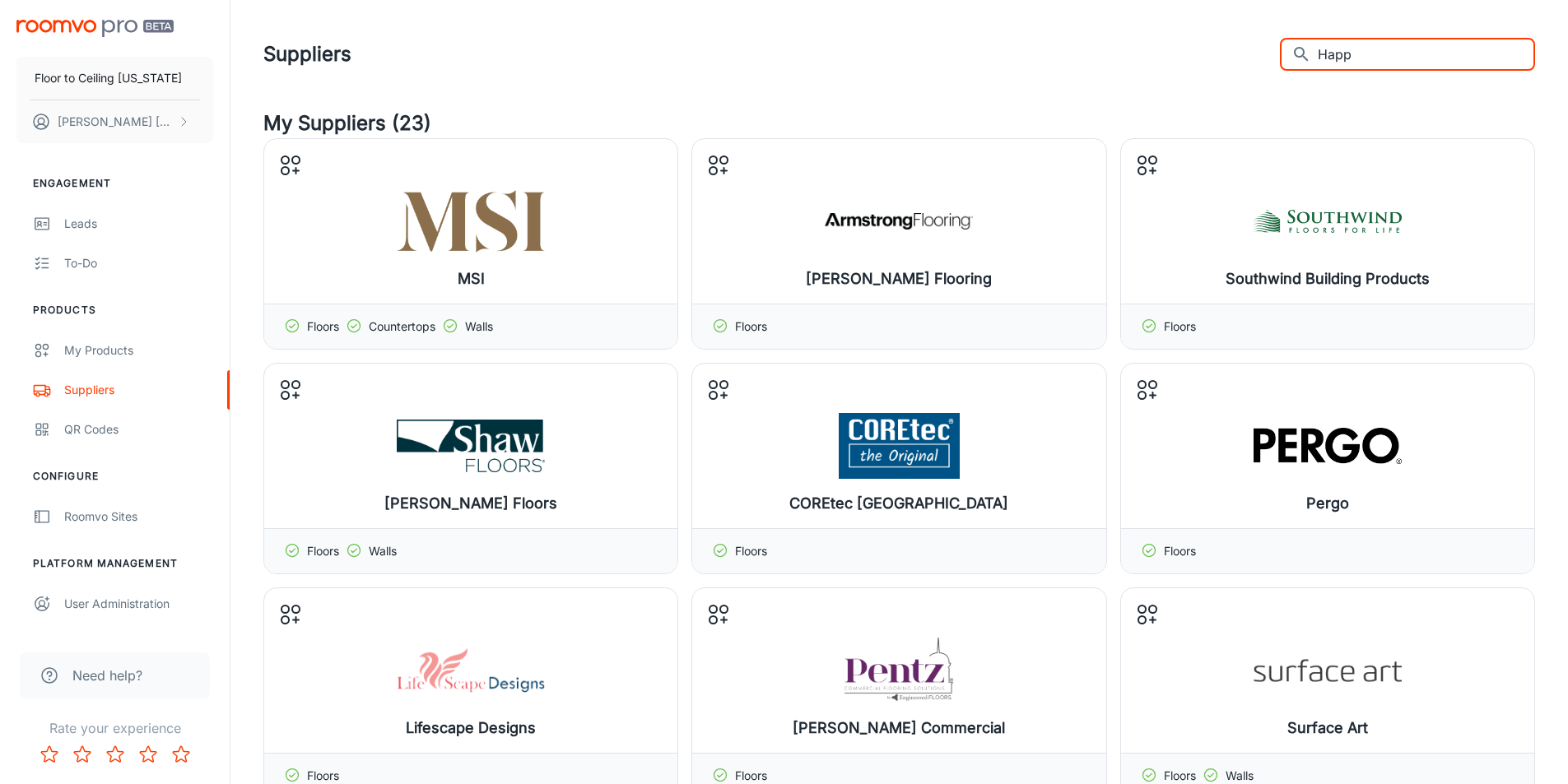
type input "Happy"
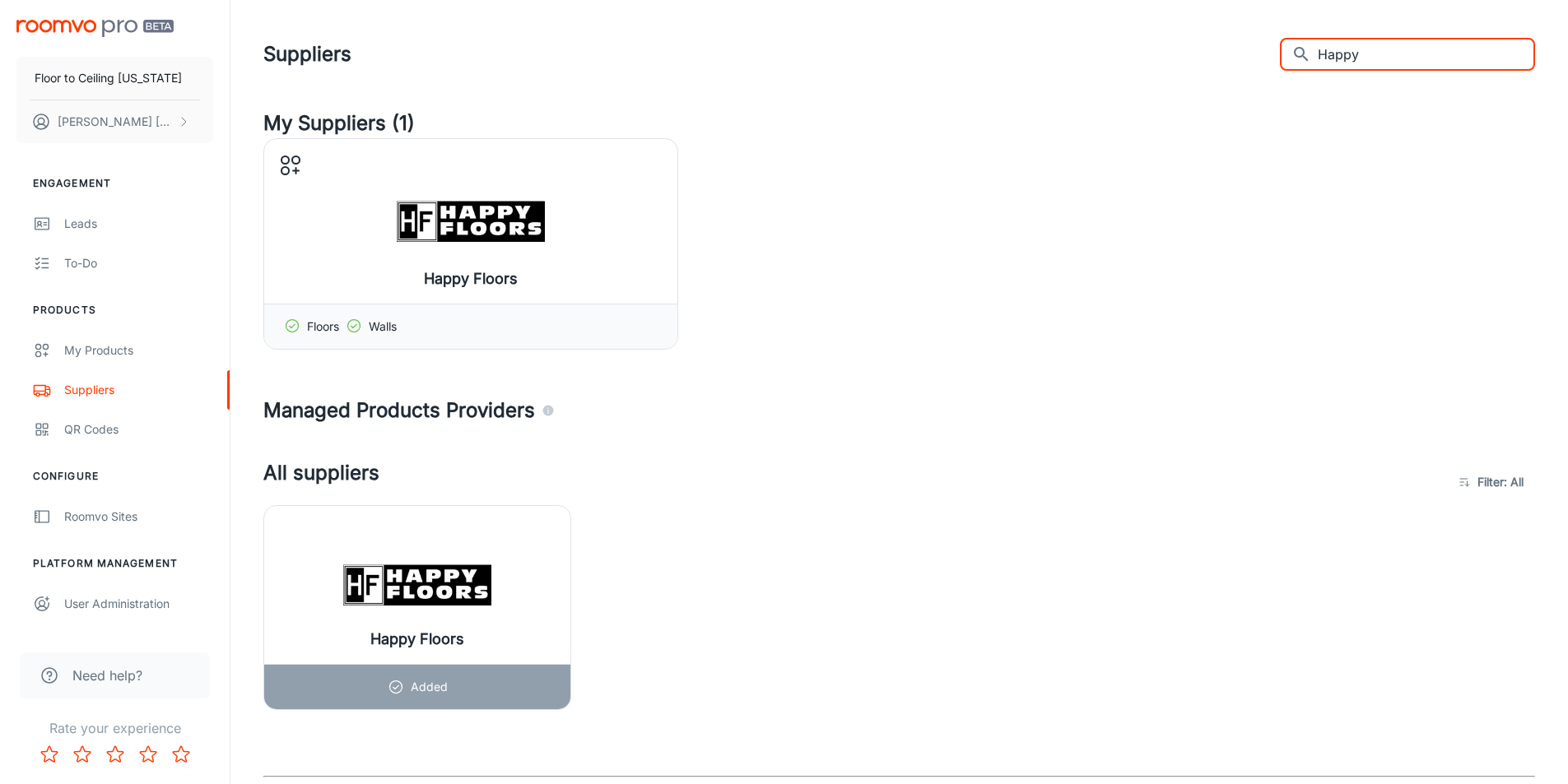
click at [1377, 55] on input "Happy" at bounding box center [1426, 54] width 217 height 33
